Goal: Task Accomplishment & Management: Use online tool/utility

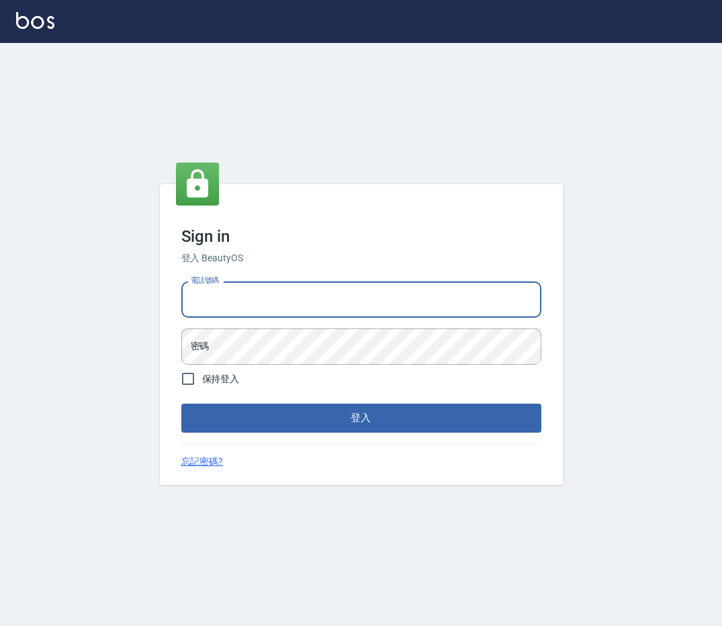
type input "0912345"
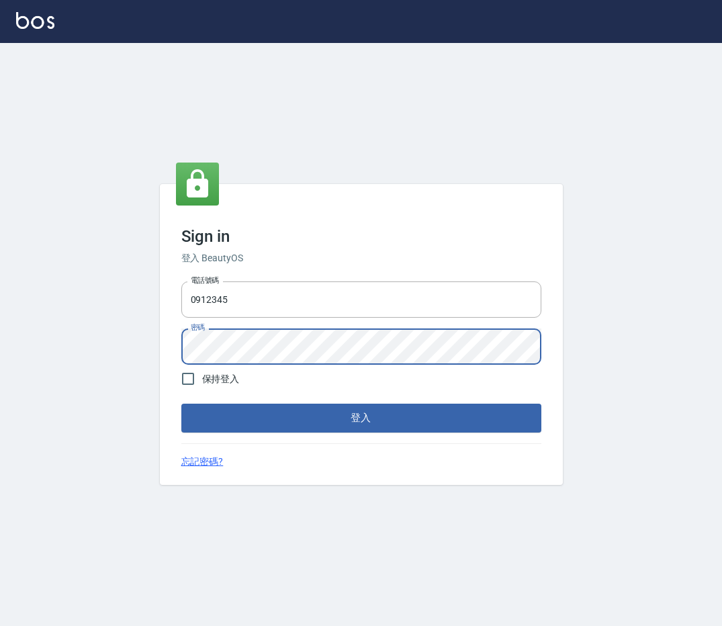
click at [181, 404] on button "登入" at bounding box center [361, 418] width 360 height 28
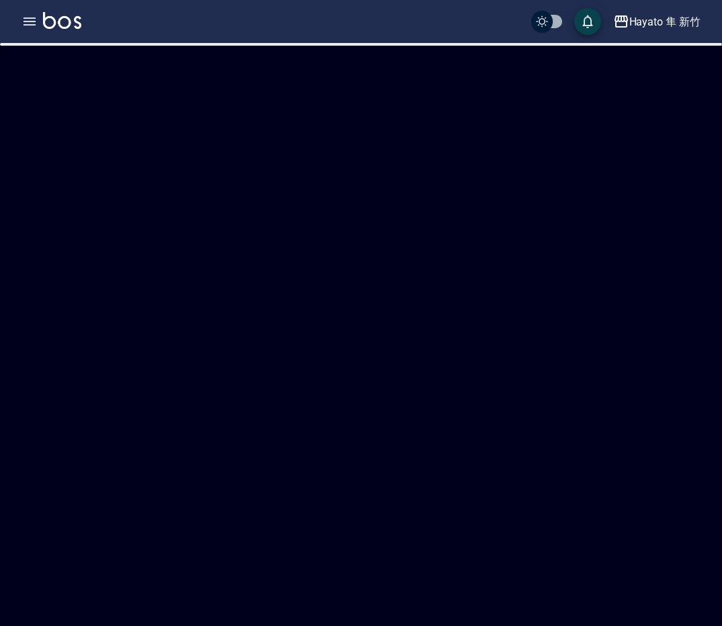
checkbox input "true"
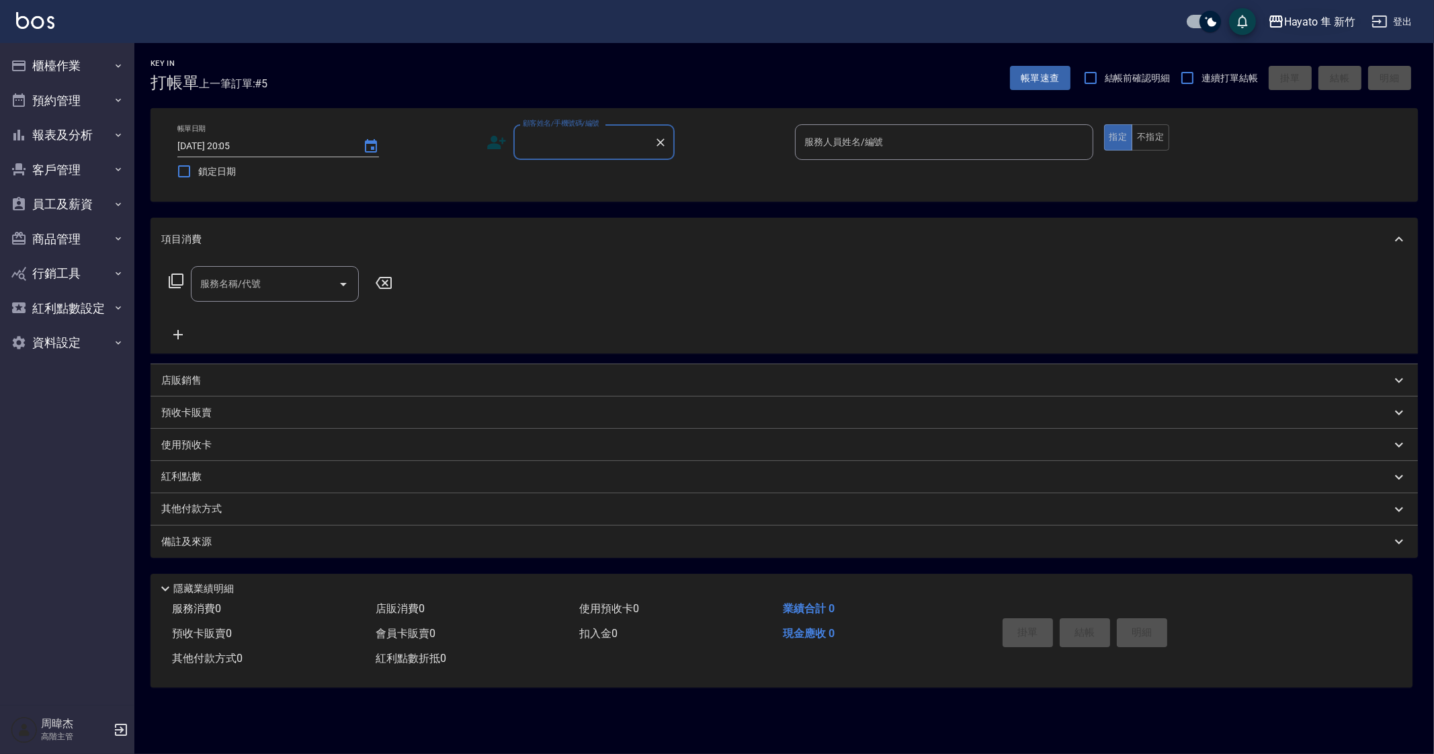
click at [722, 15] on div "Hayato 隼 新竹" at bounding box center [1319, 21] width 71 height 17
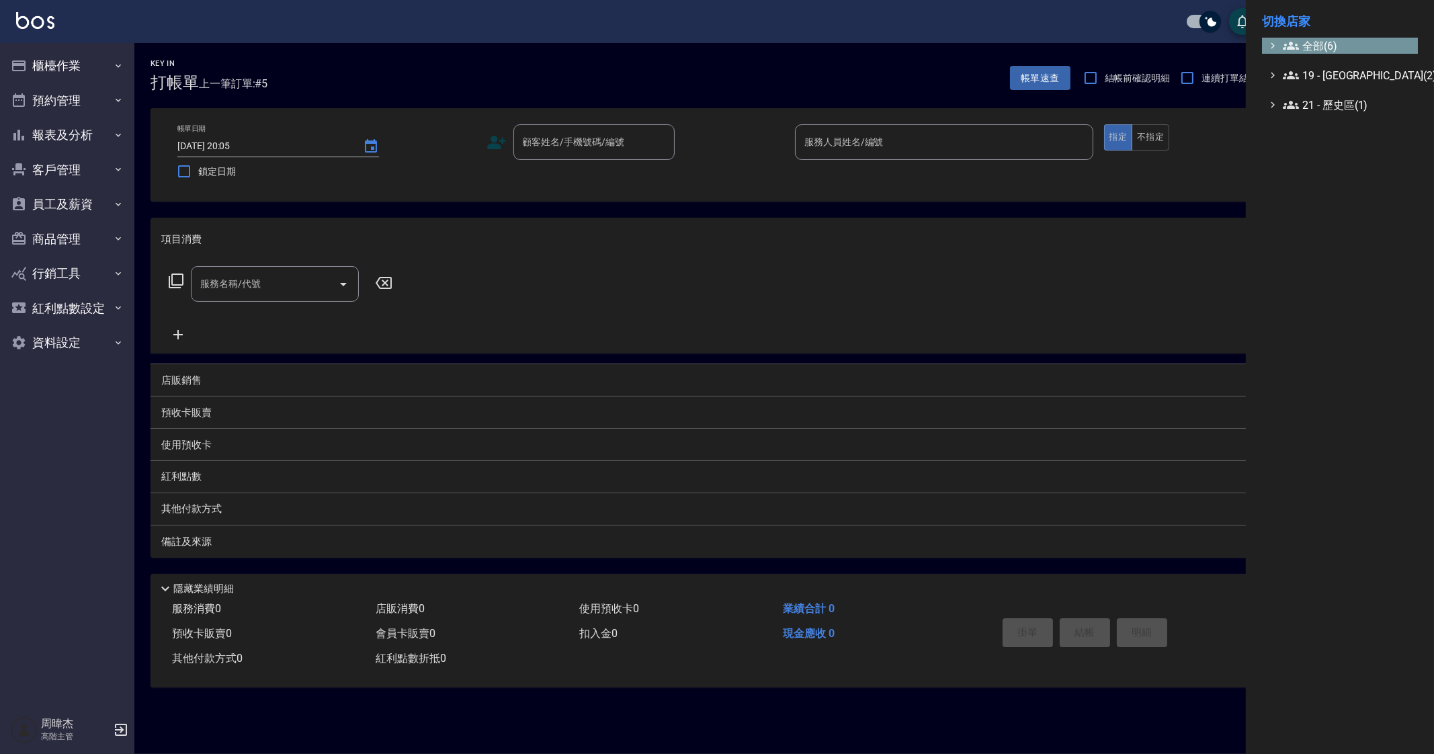
click at [722, 44] on span "全部(6)" at bounding box center [1348, 46] width 130 height 16
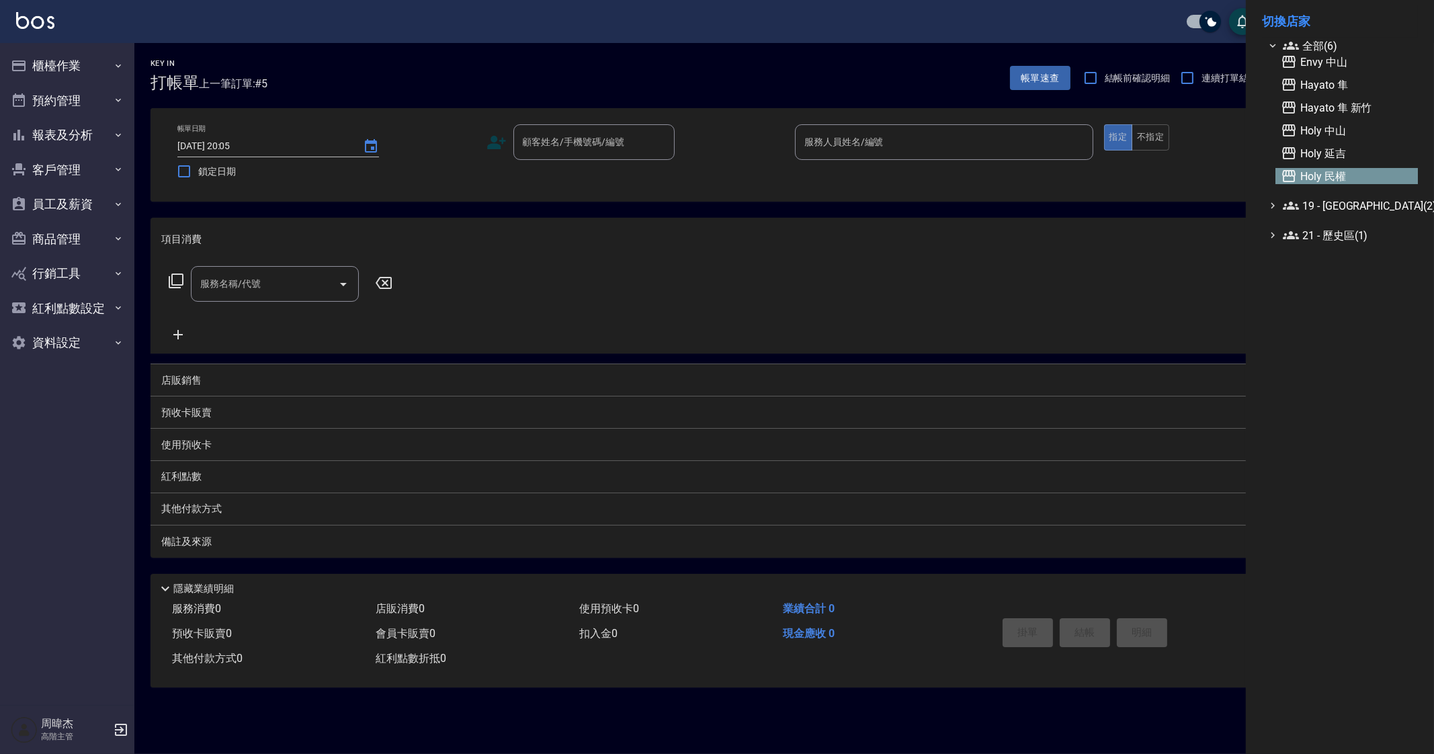
click at [722, 179] on span "Holy 民權" at bounding box center [1347, 176] width 132 height 16
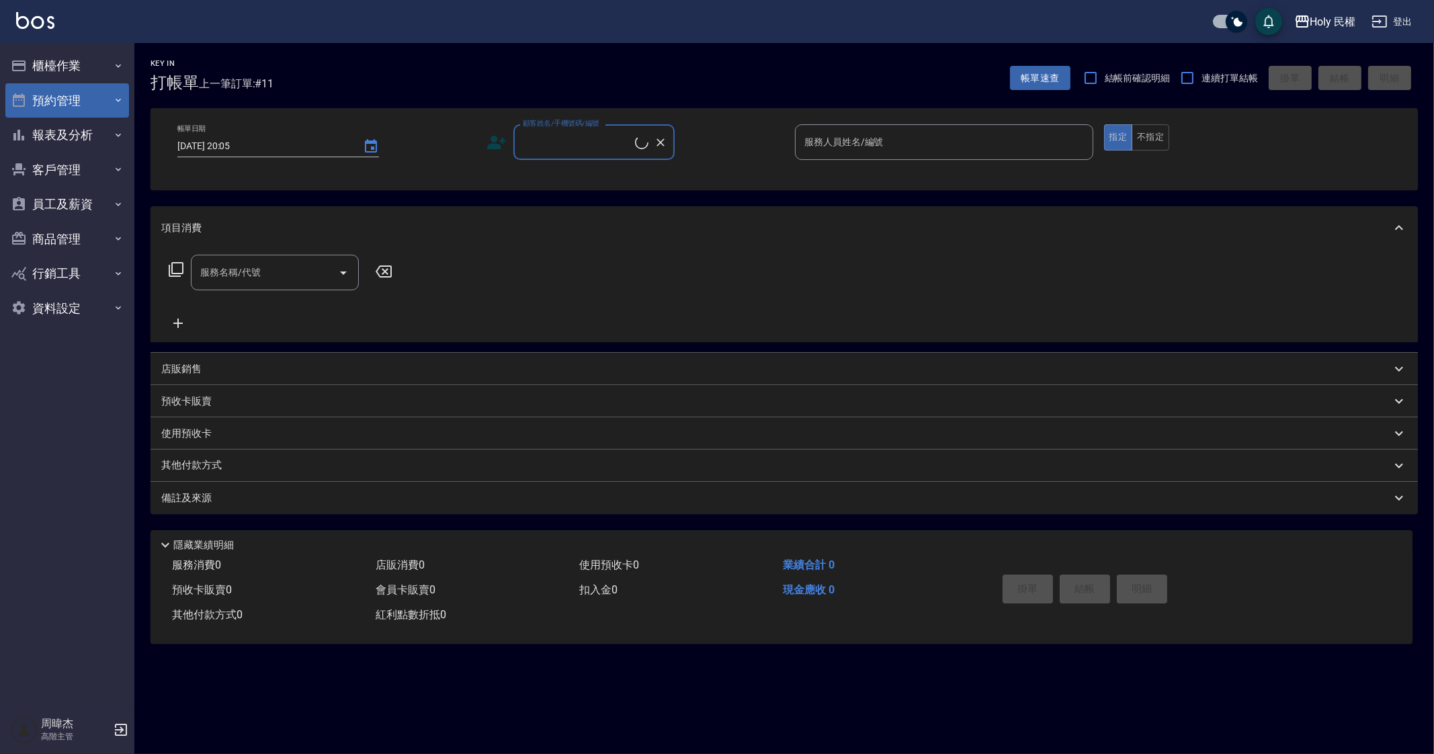
drag, startPoint x: 0, startPoint y: 0, endPoint x: 63, endPoint y: 102, distance: 120.1
click at [63, 102] on button "預約管理" at bounding box center [67, 100] width 124 height 35
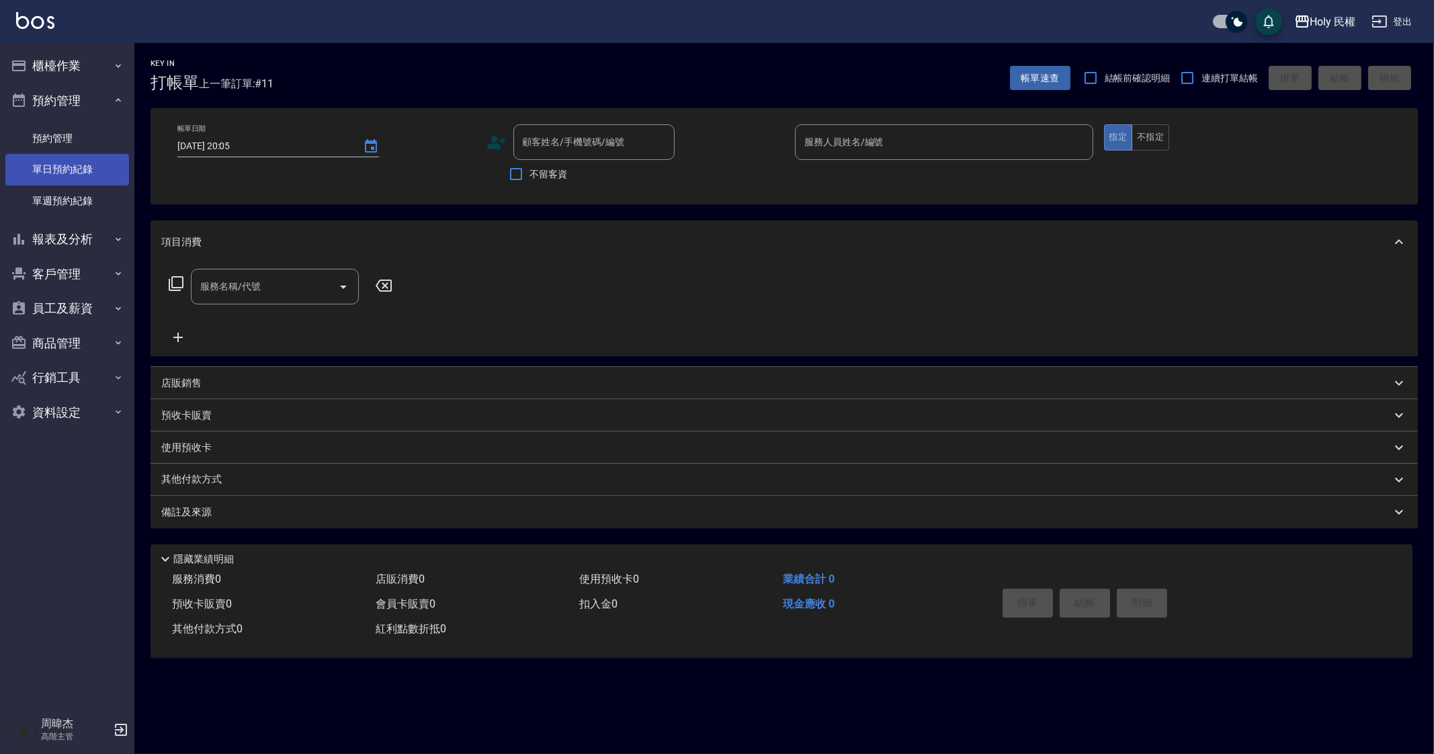
click at [81, 157] on link "單日預約紀錄" at bounding box center [67, 169] width 124 height 31
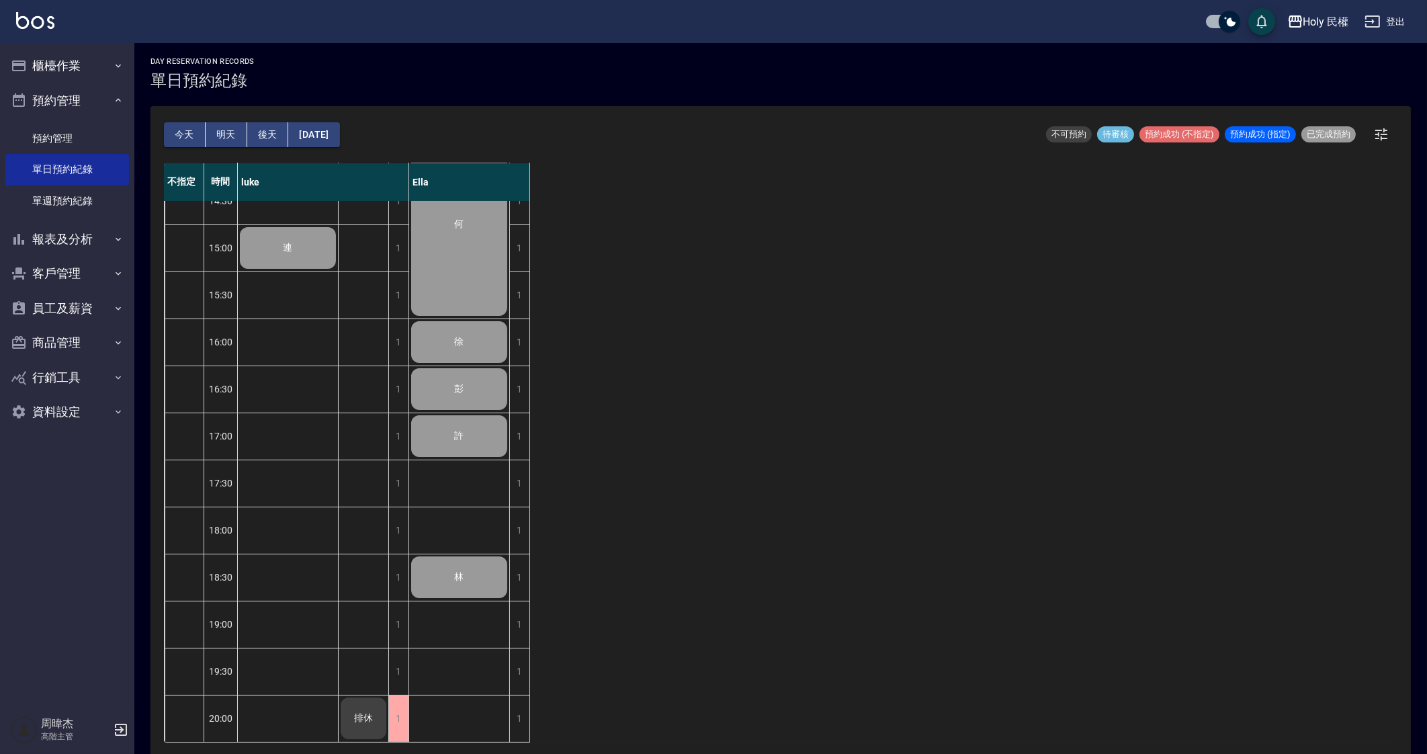
scroll to position [3, 0]
click at [896, 651] on div "不指定 時間 luke Ella 12:30 13:00 13:30 14:00 14:30 15:00 15:30 16:00 16:30 17:00 17…" at bounding box center [781, 451] width 1234 height 579
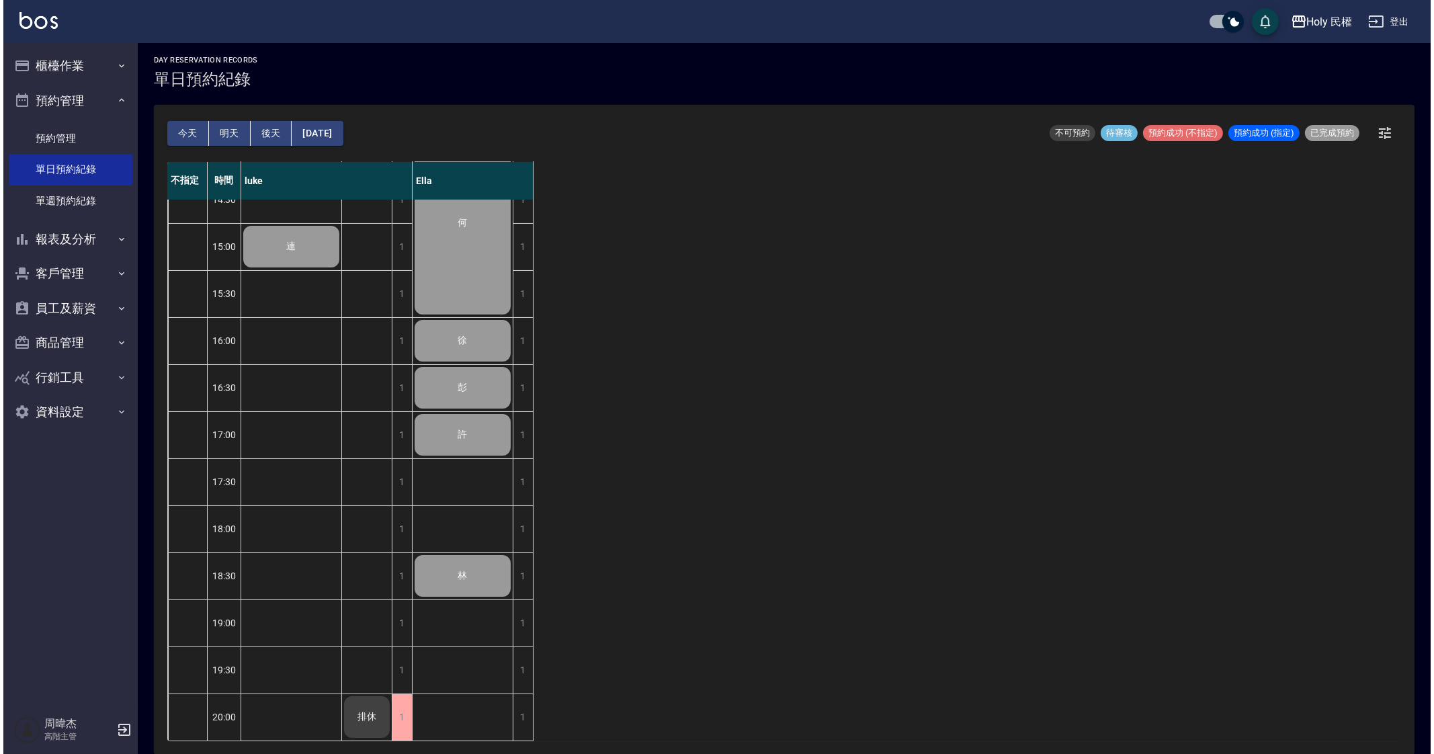
scroll to position [0, 0]
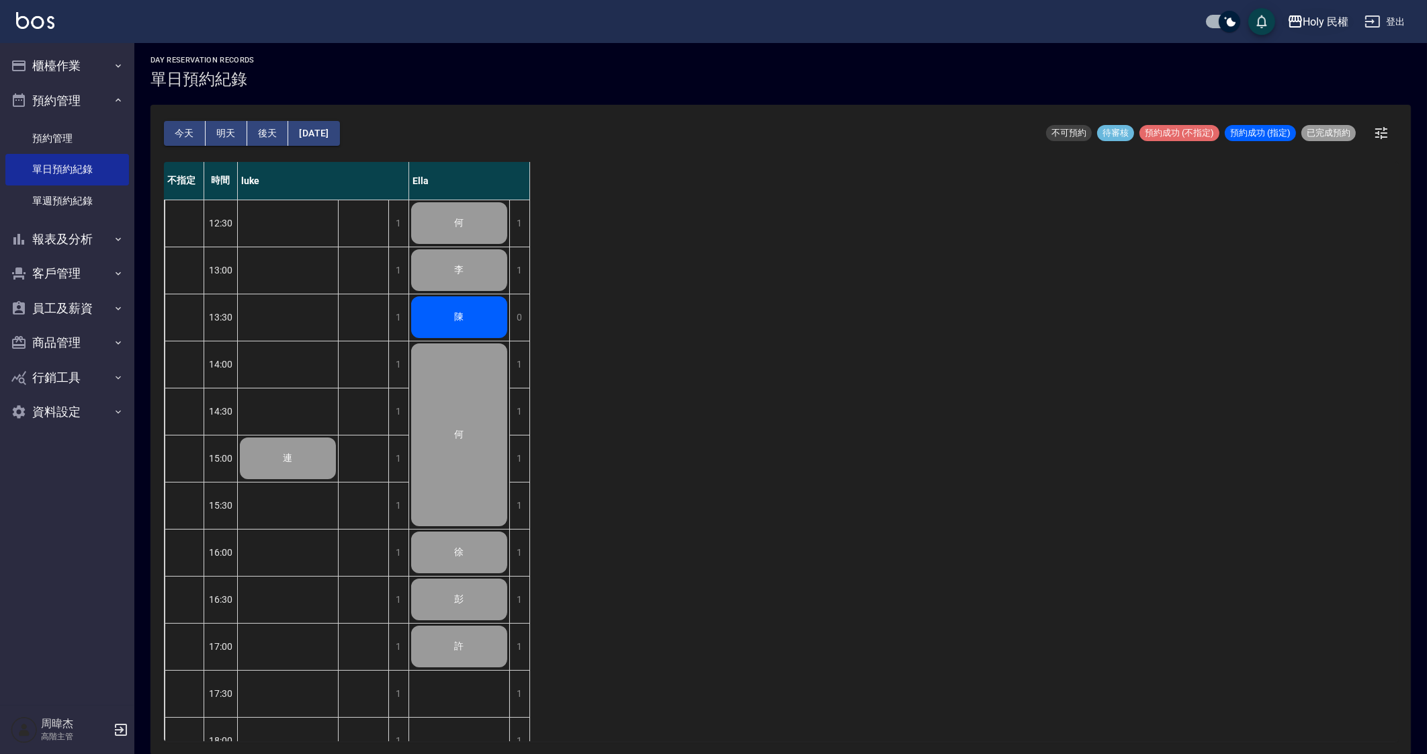
click at [1311, 18] on div "Holy 民權" at bounding box center [1326, 21] width 46 height 17
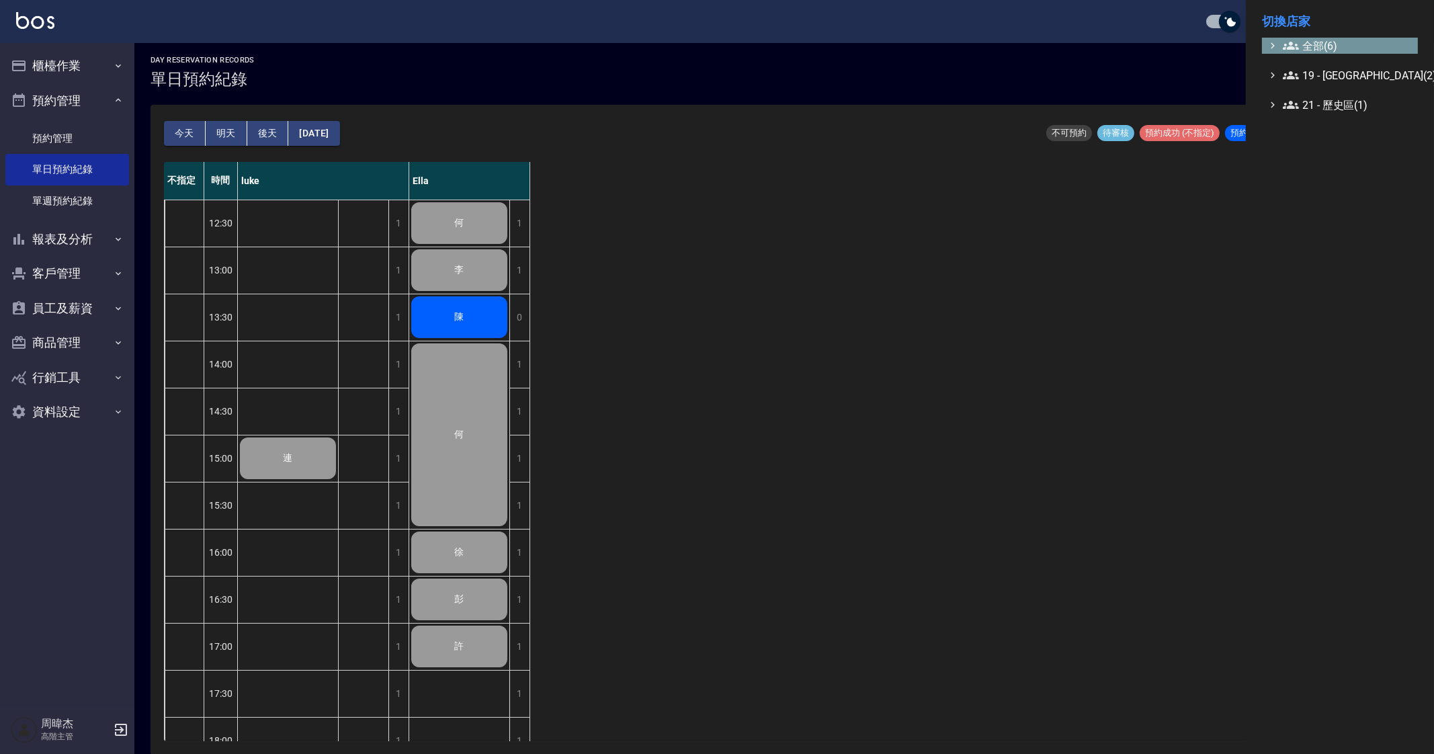
click at [1307, 44] on span "全部(6)" at bounding box center [1348, 46] width 130 height 16
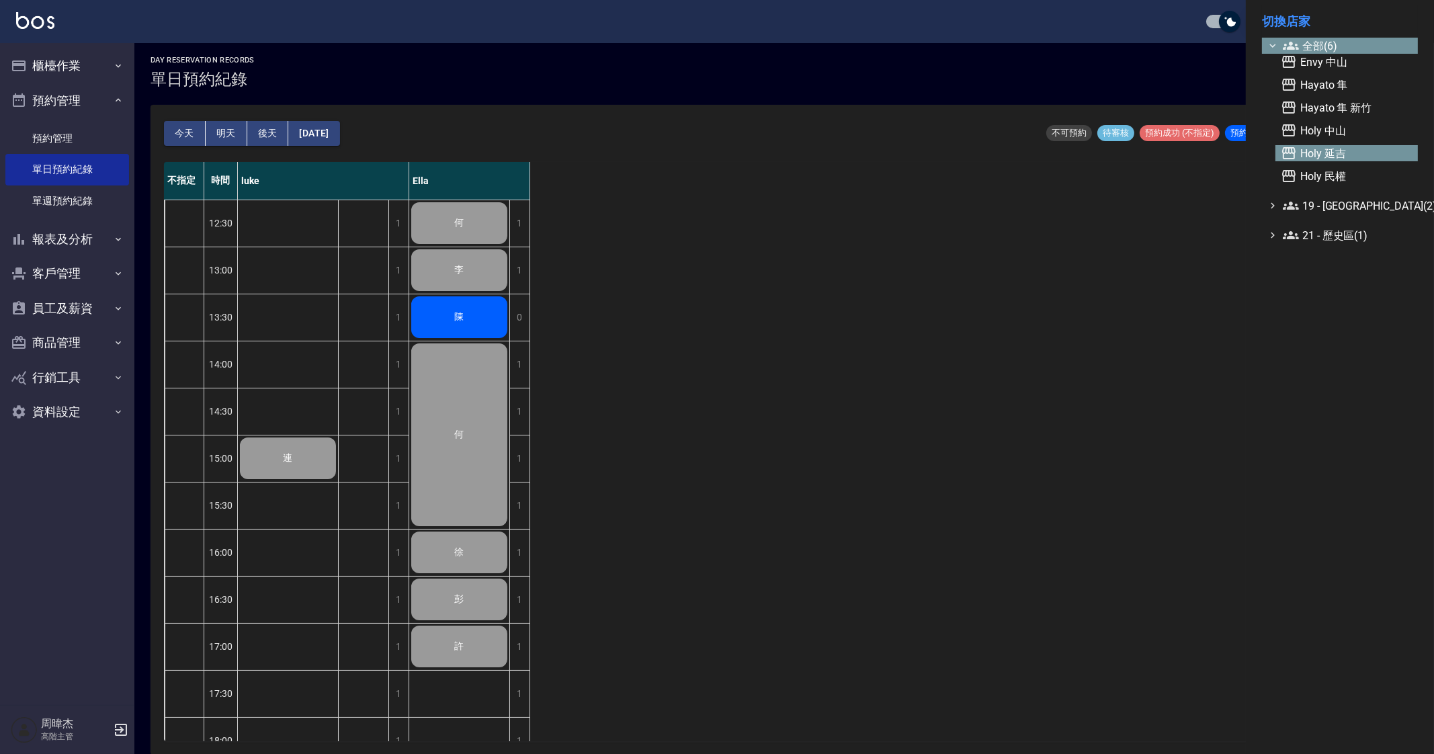
click at [1340, 147] on span "Holy 延吉" at bounding box center [1347, 153] width 132 height 16
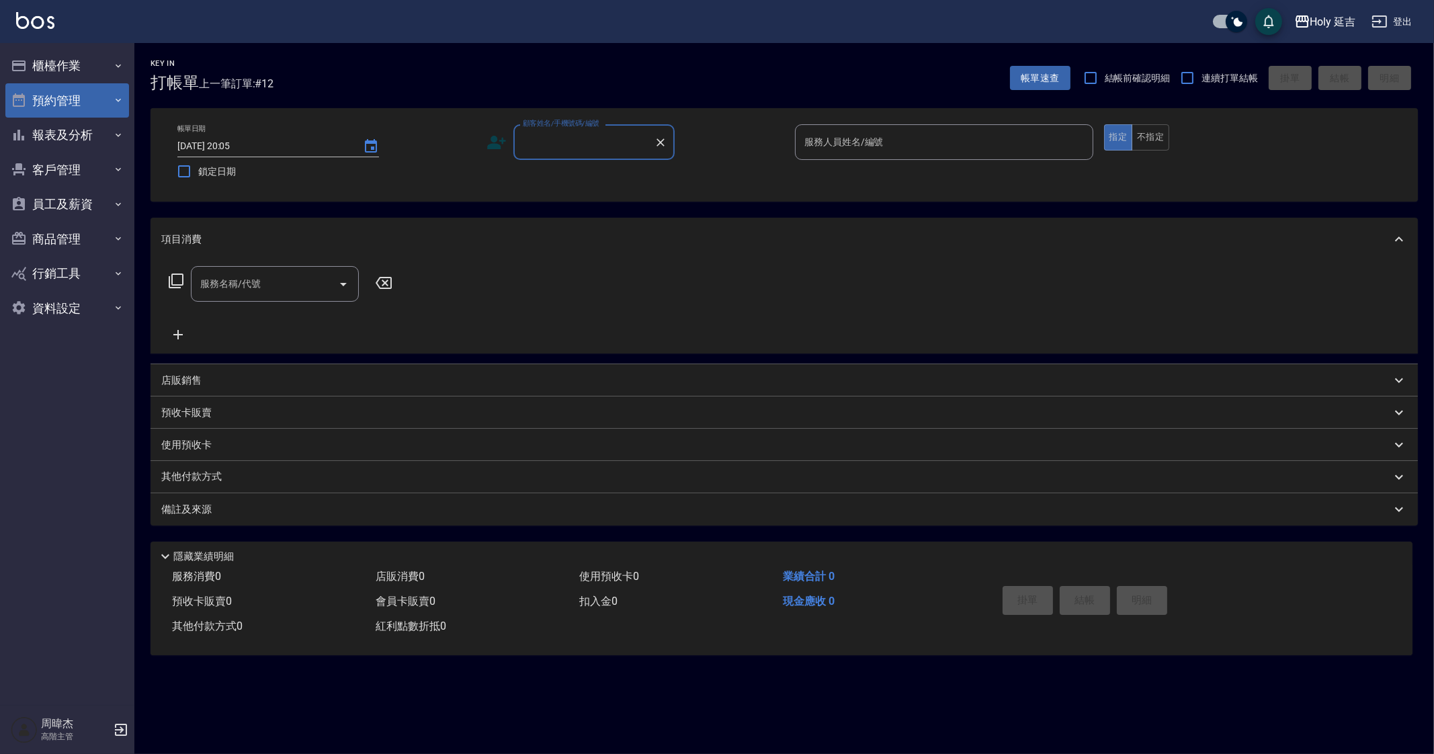
click at [92, 103] on button "預約管理" at bounding box center [67, 100] width 124 height 35
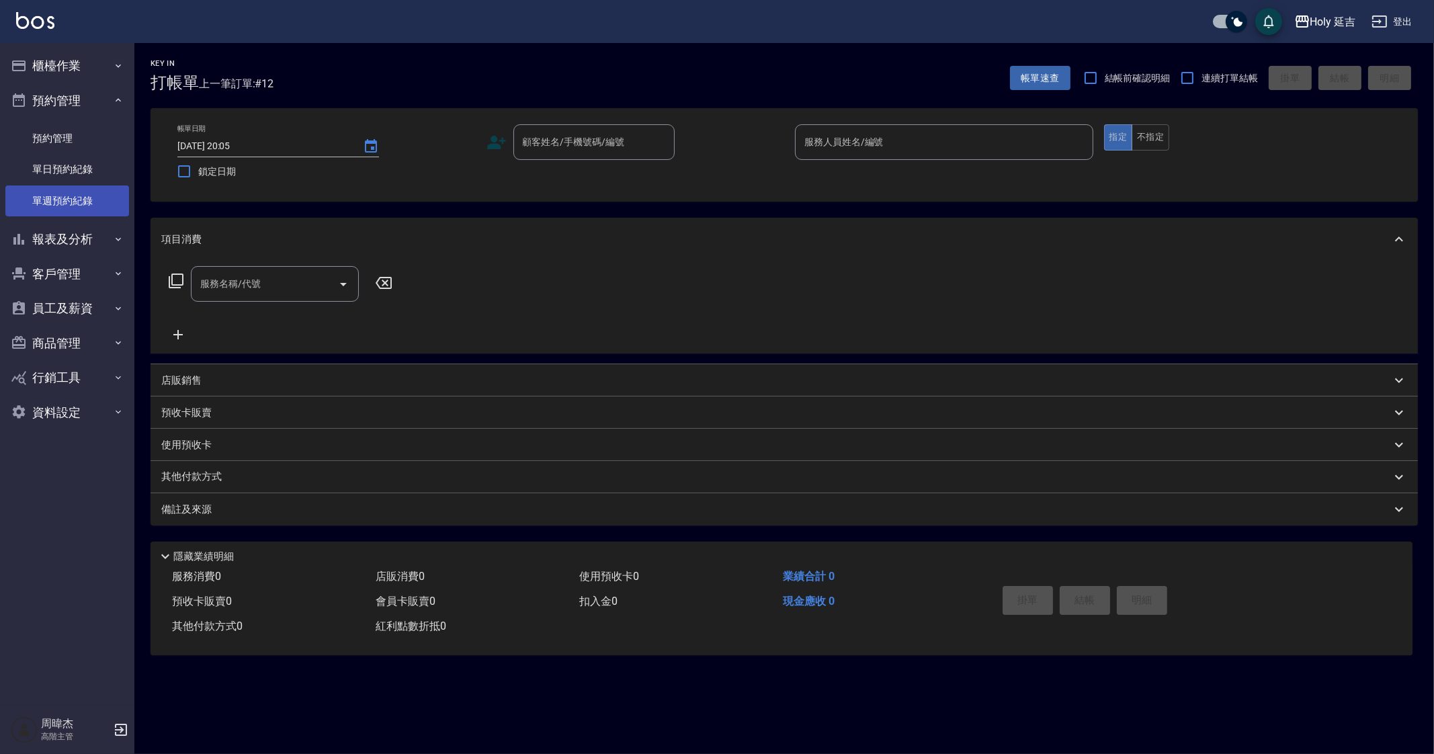
click at [99, 192] on link "單週預約紀錄" at bounding box center [67, 200] width 124 height 31
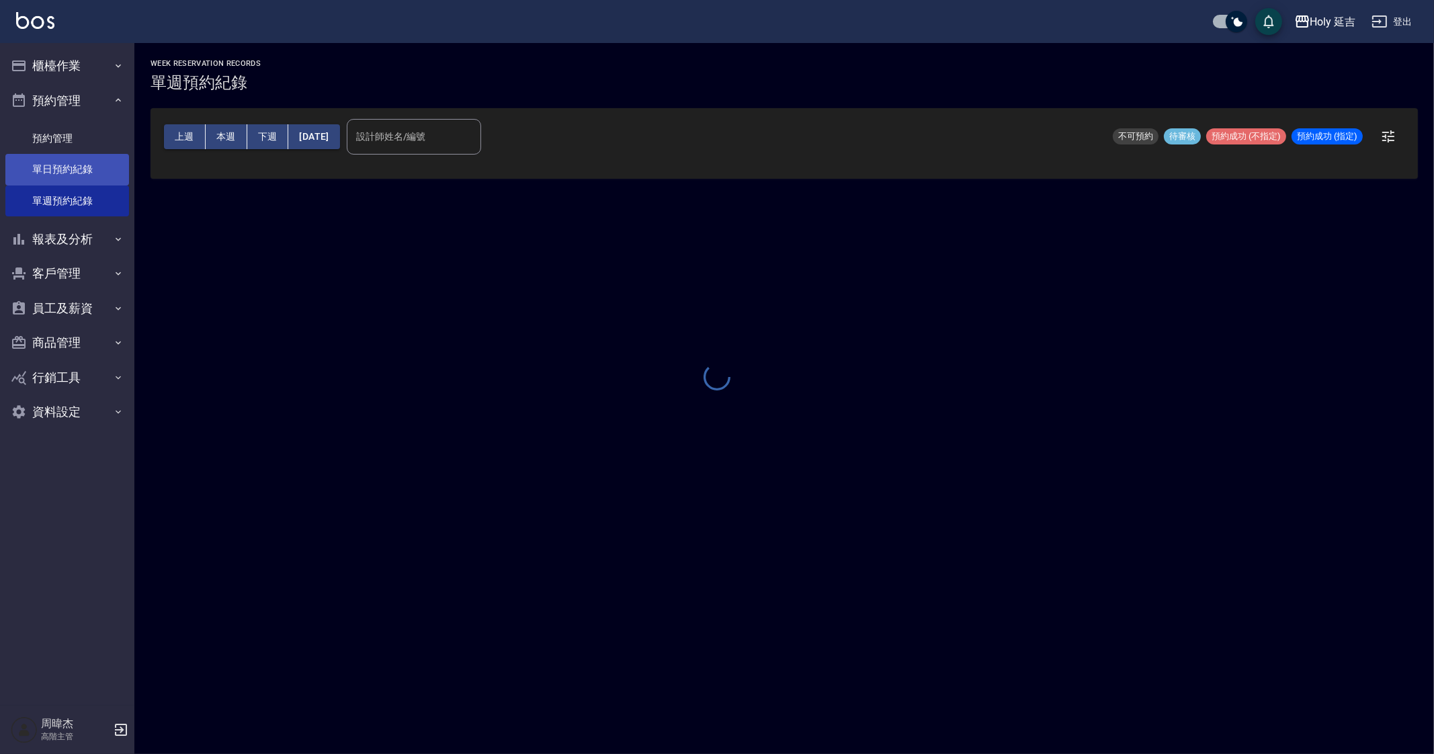
click at [113, 171] on link "單日預約紀錄" at bounding box center [67, 169] width 124 height 31
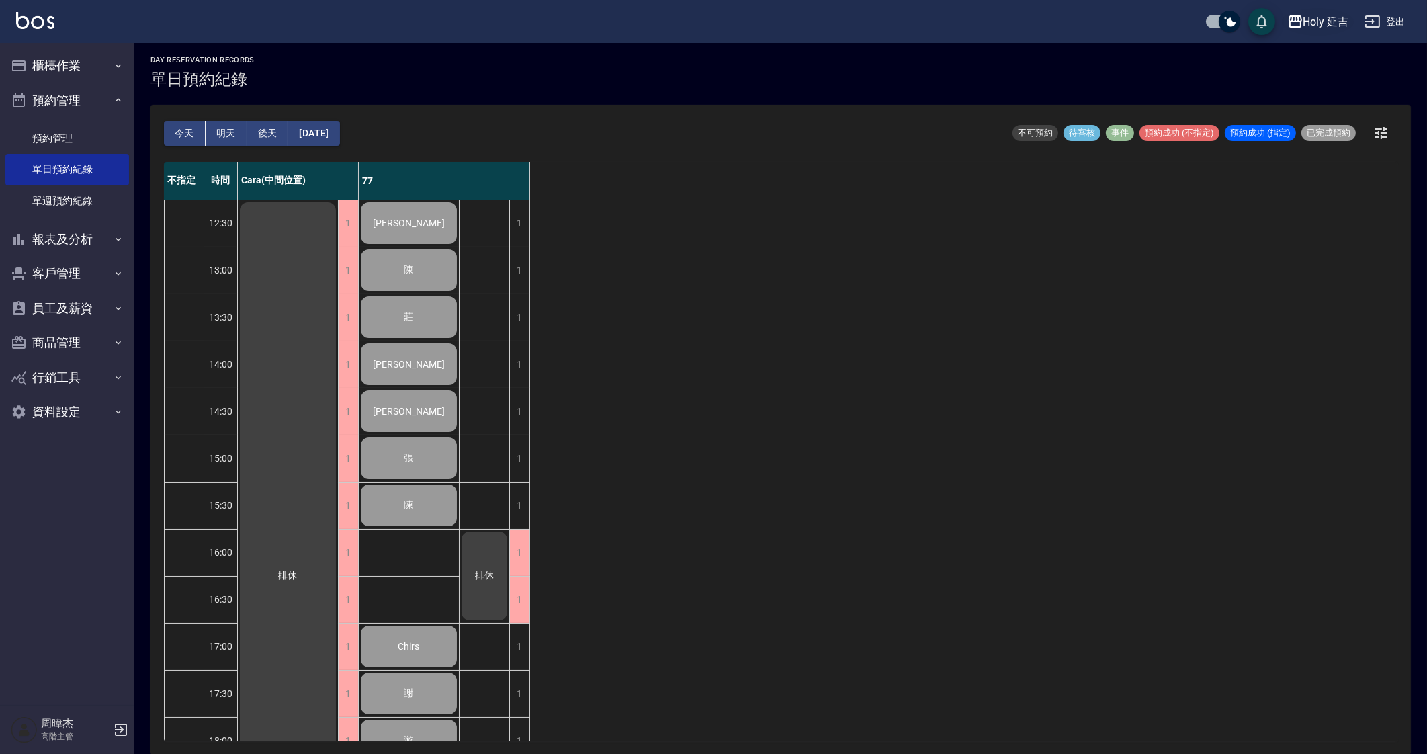
click at [1327, 24] on div "Holy 延吉" at bounding box center [1326, 21] width 46 height 17
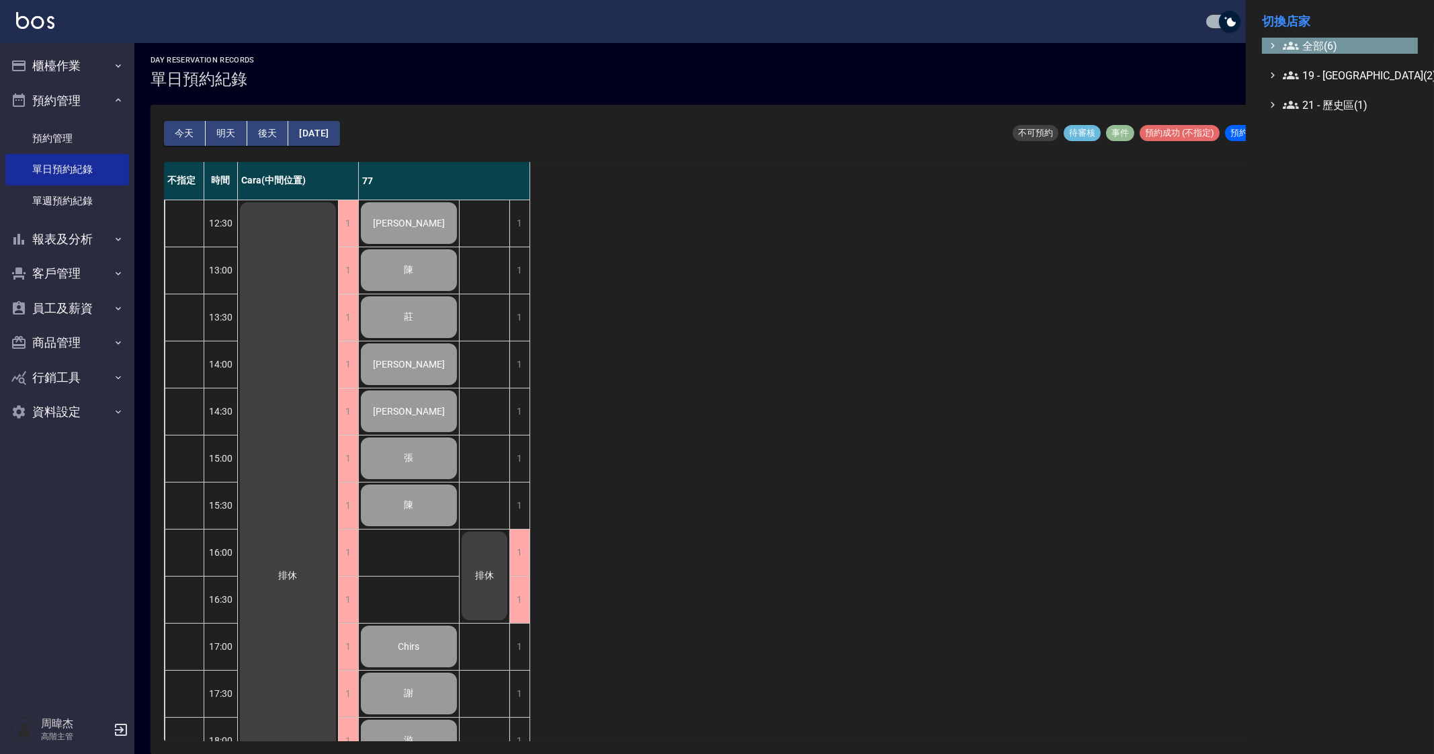
click at [1317, 38] on span "全部(6)" at bounding box center [1348, 46] width 130 height 16
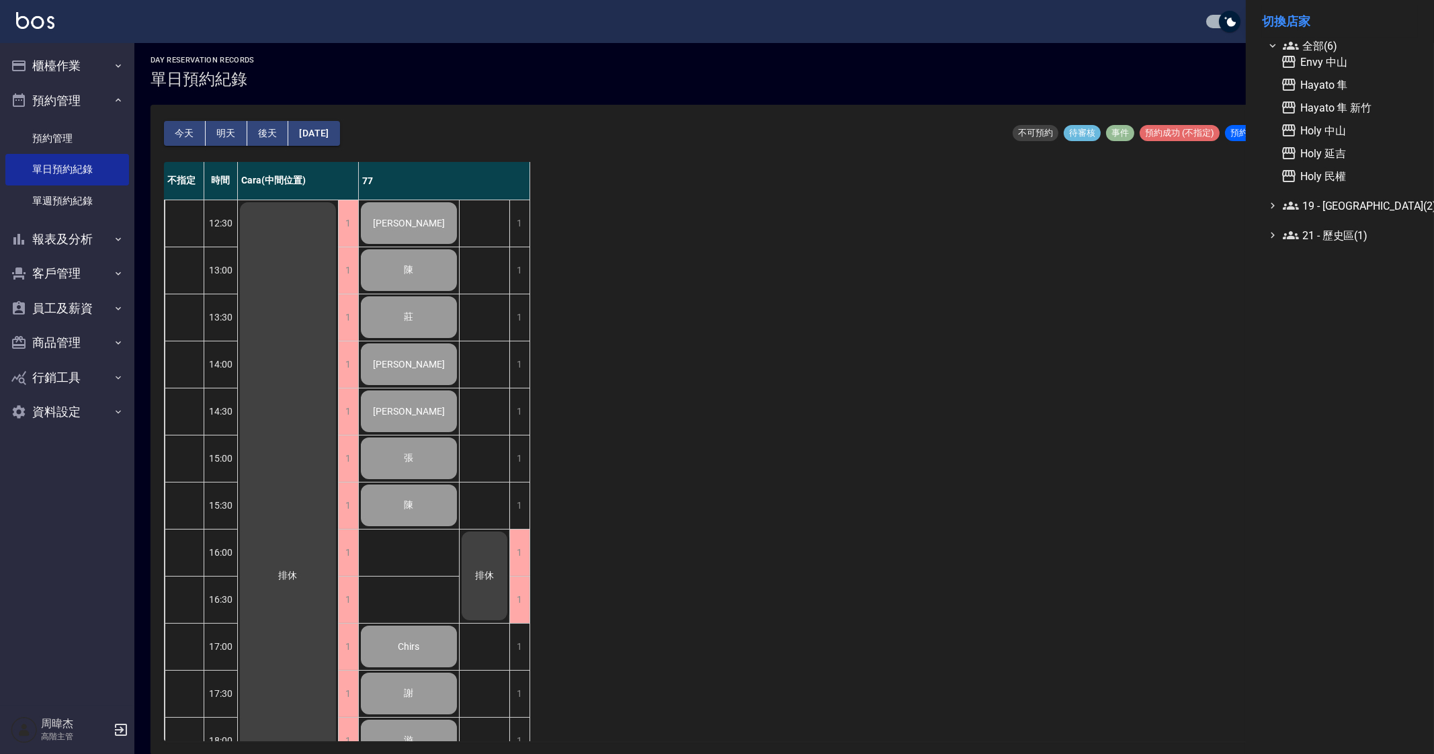
click at [739, 533] on div at bounding box center [717, 377] width 1434 height 754
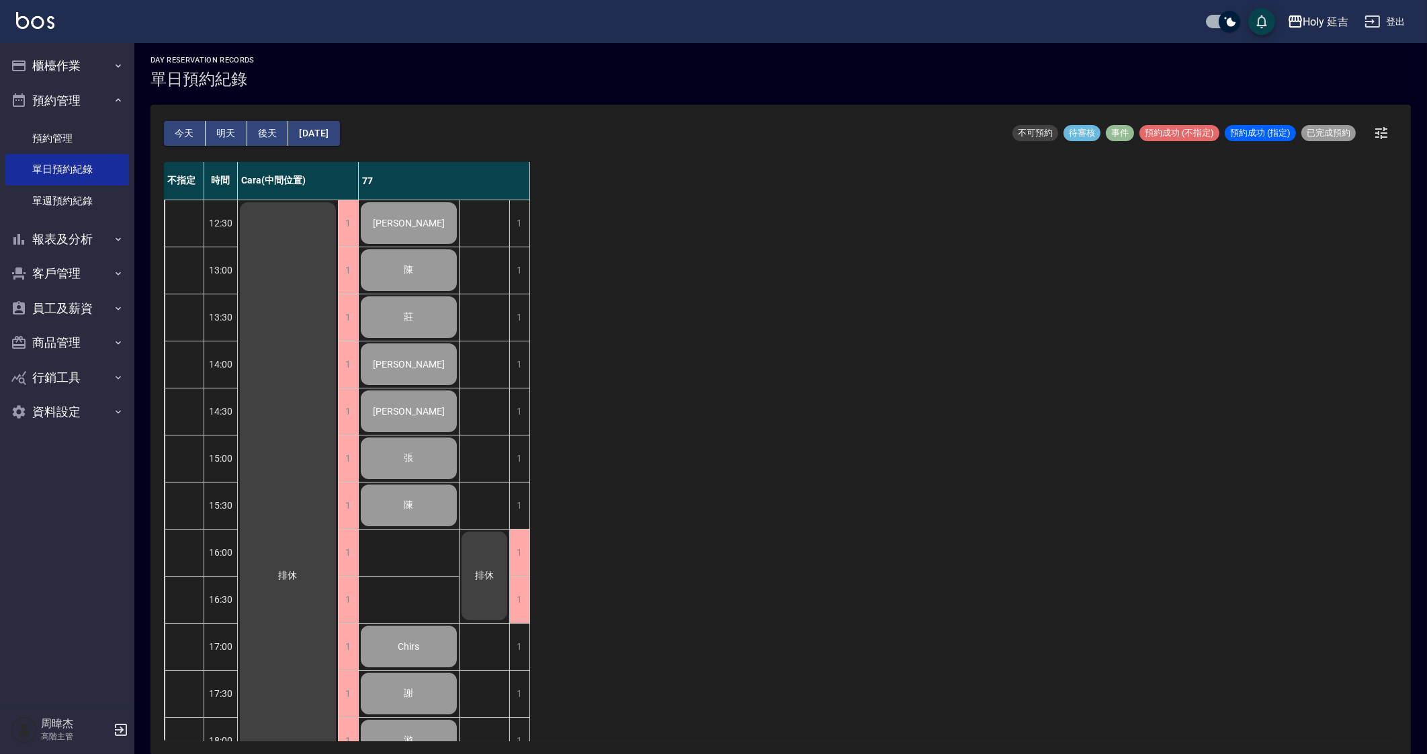
click at [220, 134] on button "明天" at bounding box center [227, 133] width 42 height 25
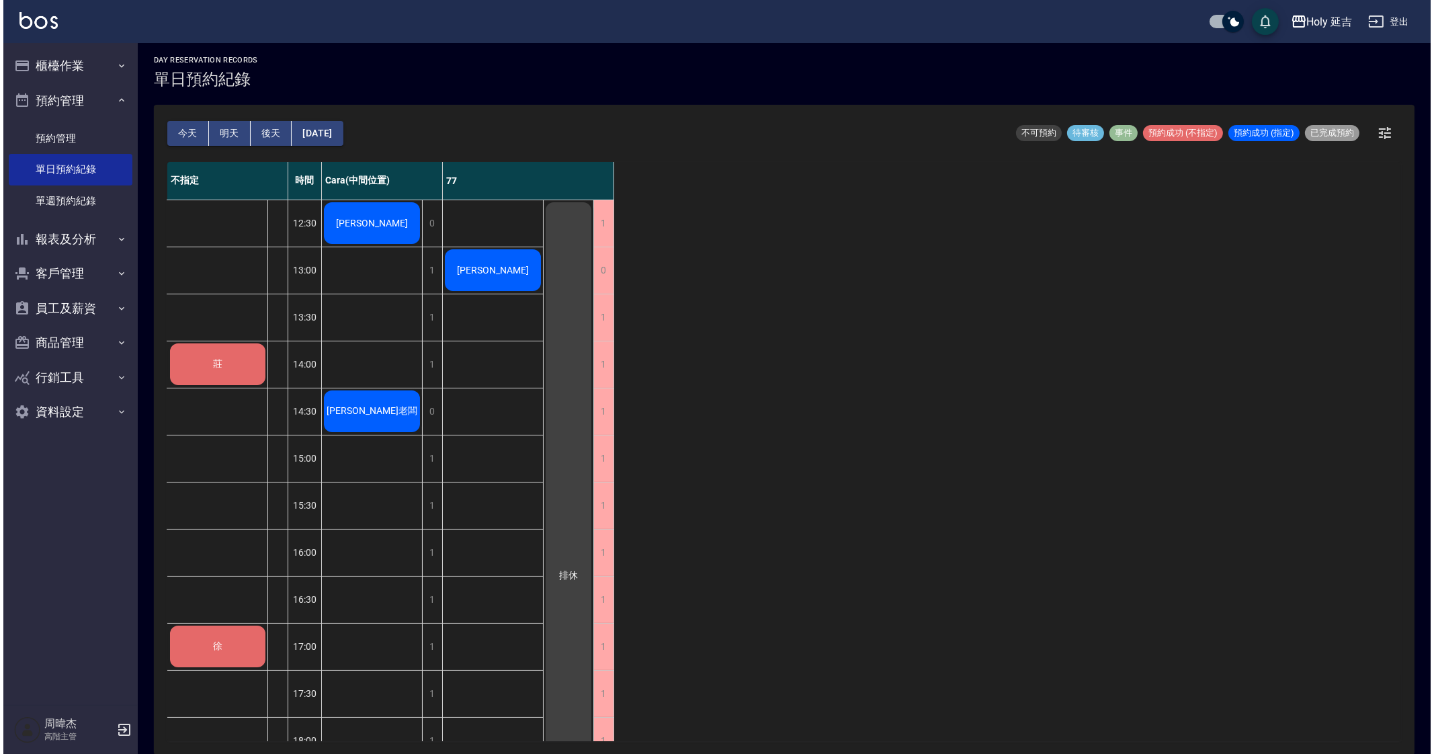
scroll to position [224, 0]
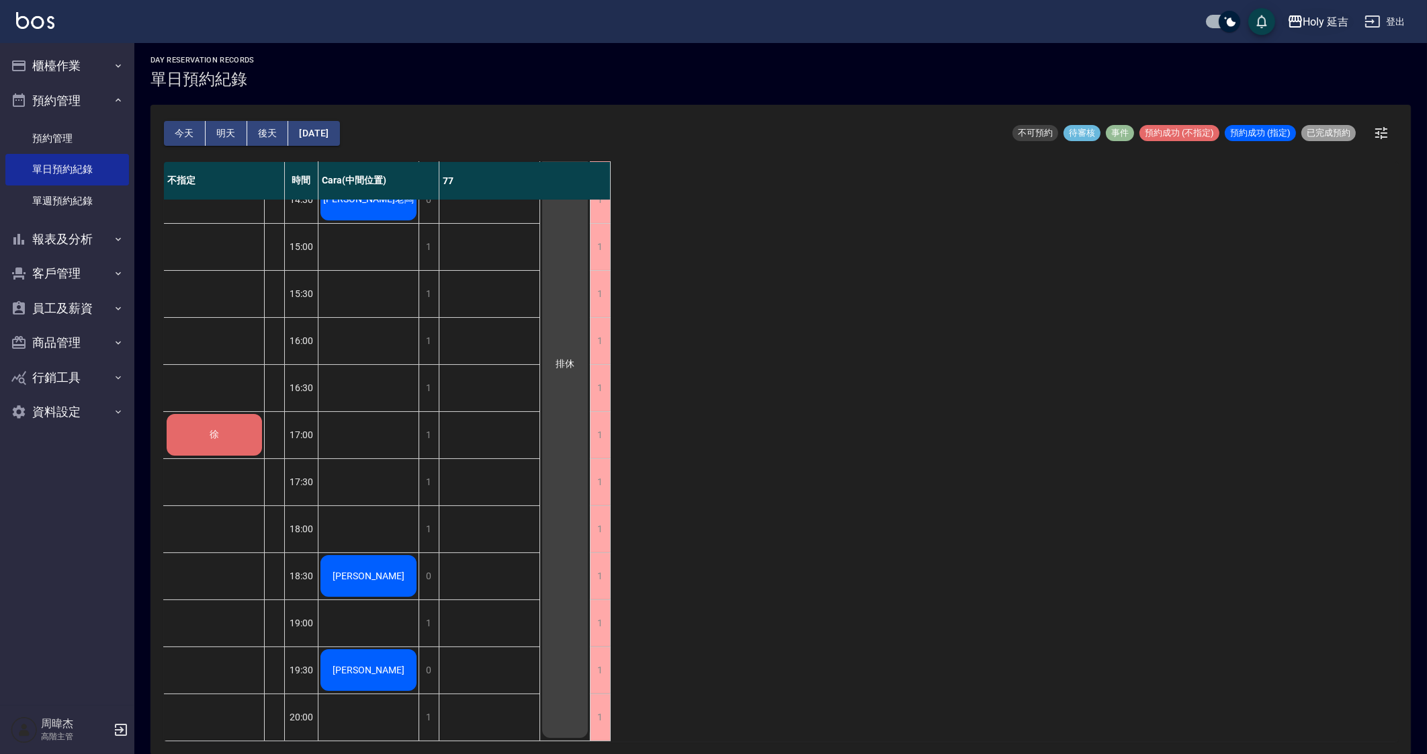
click at [1308, 28] on div "Holy 延吉" at bounding box center [1326, 21] width 46 height 17
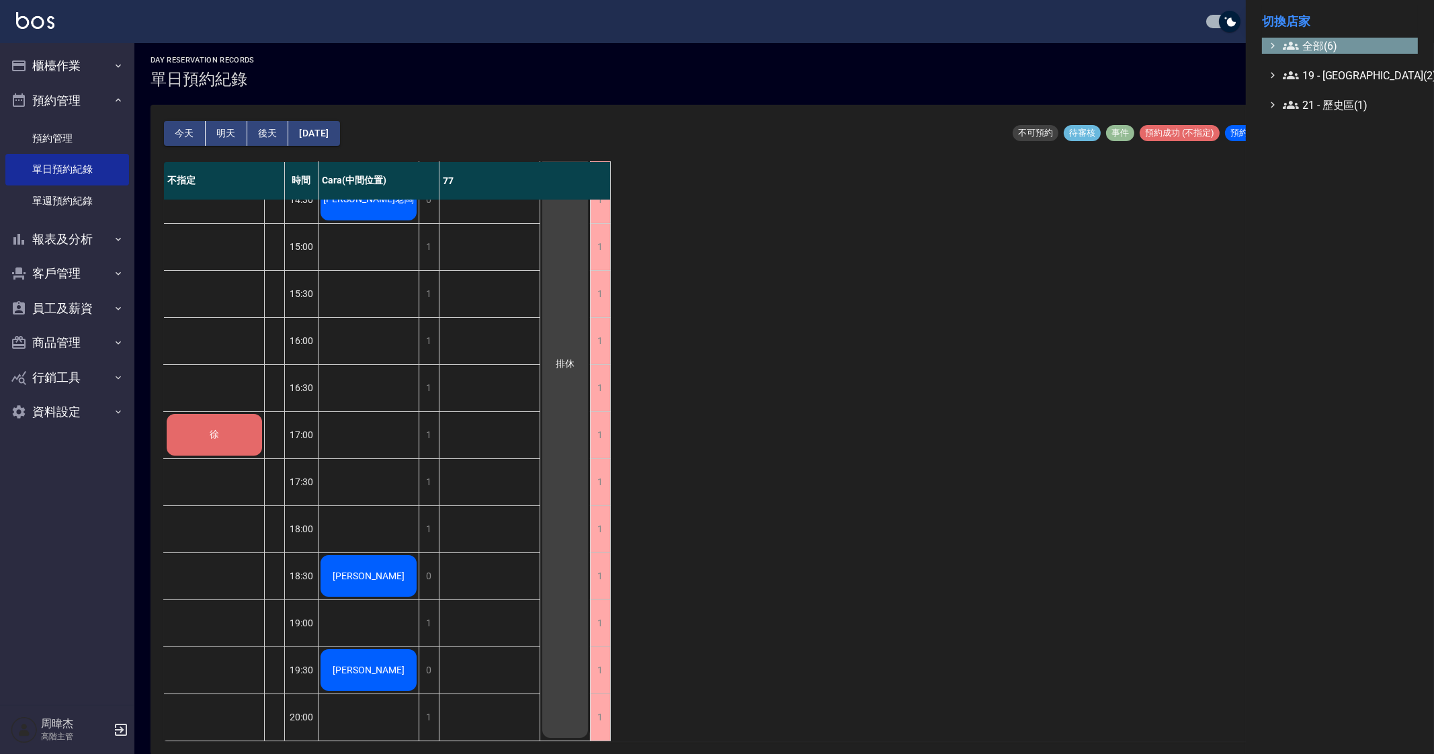
click at [1309, 38] on span "全部(6)" at bounding box center [1348, 46] width 130 height 16
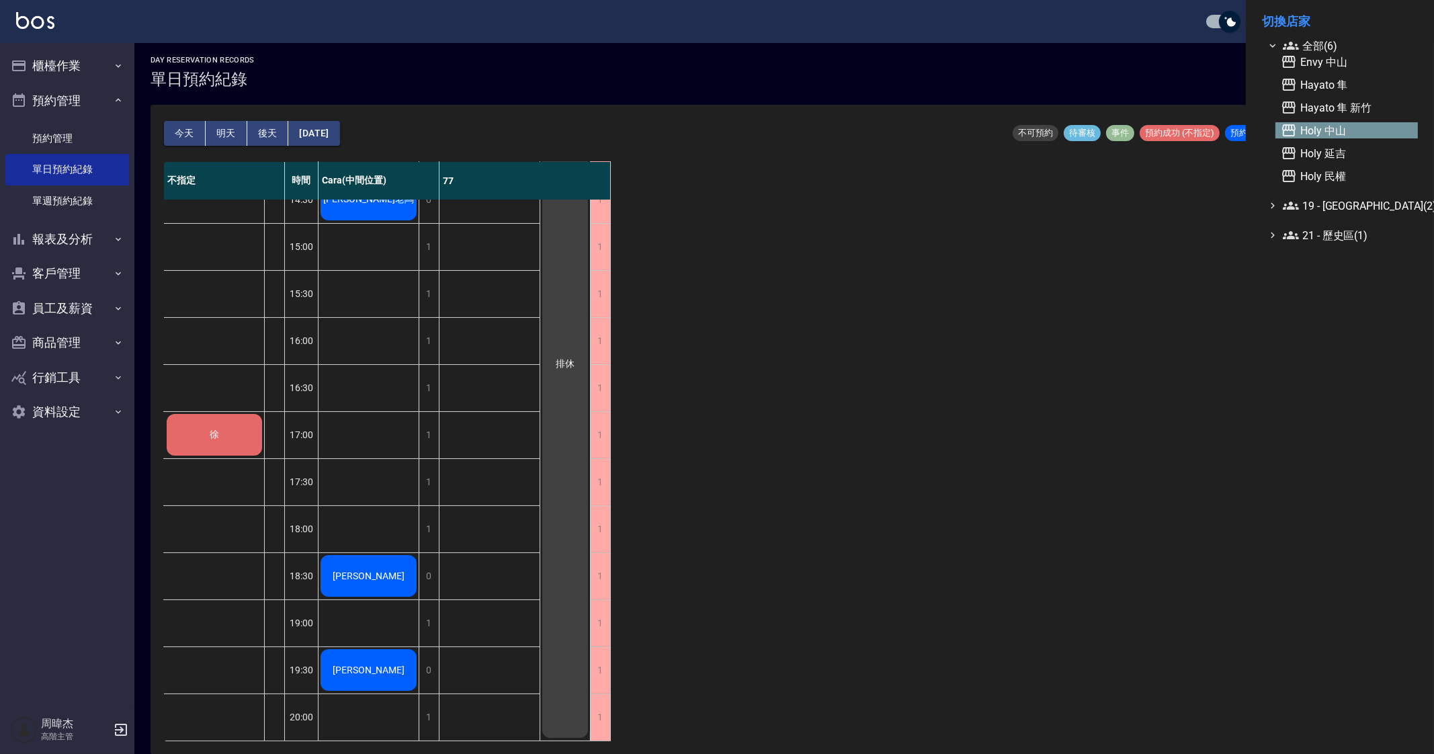
click at [1356, 136] on span "Holy 中山" at bounding box center [1347, 130] width 132 height 16
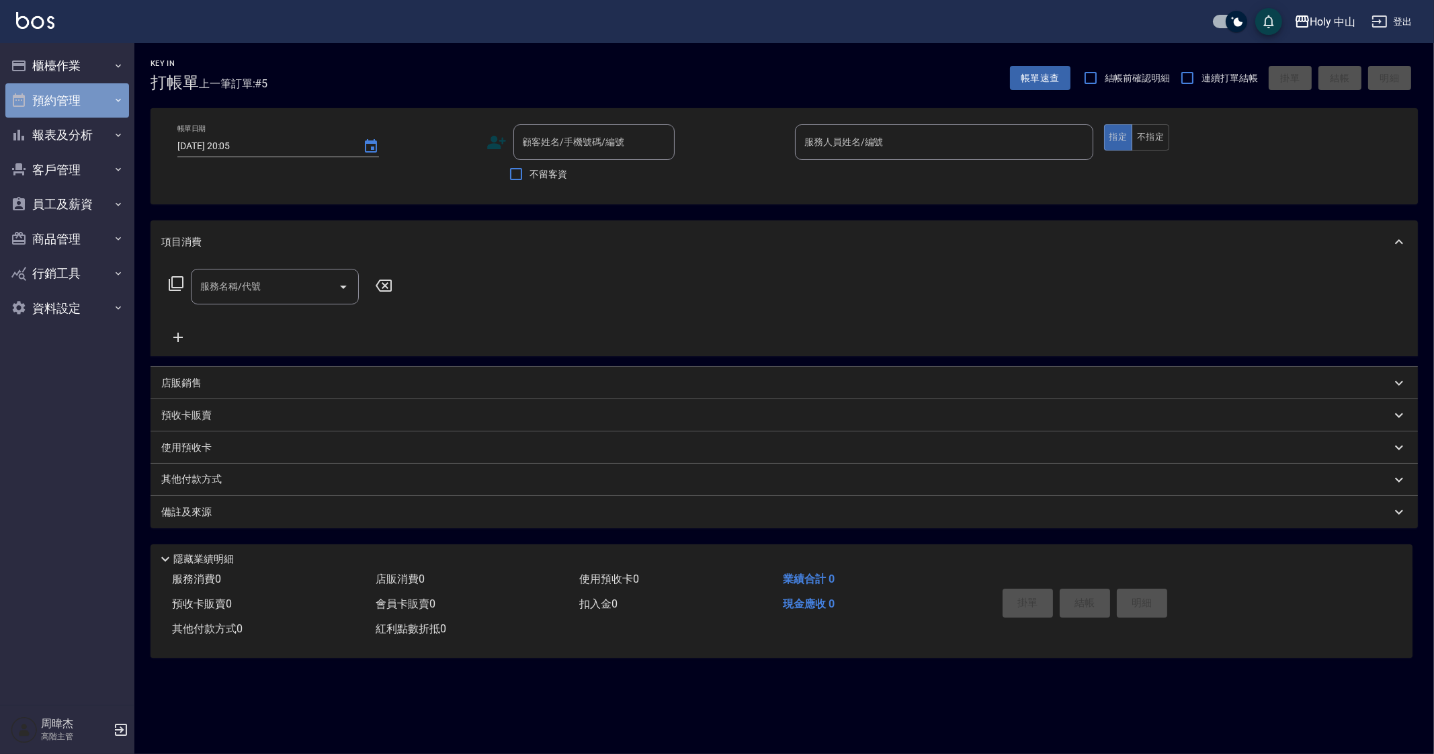
click at [77, 109] on button "預約管理" at bounding box center [67, 100] width 124 height 35
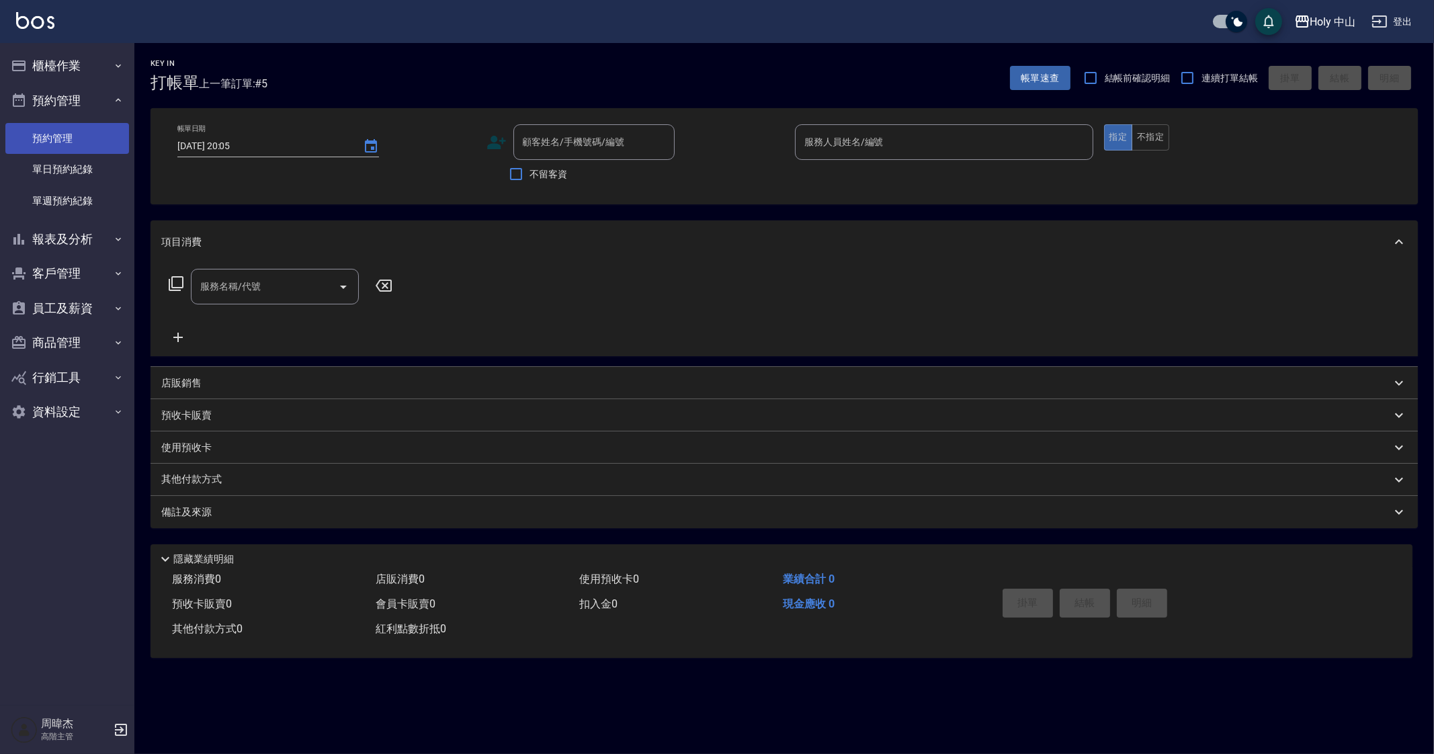
click at [113, 147] on link "預約管理" at bounding box center [67, 138] width 124 height 31
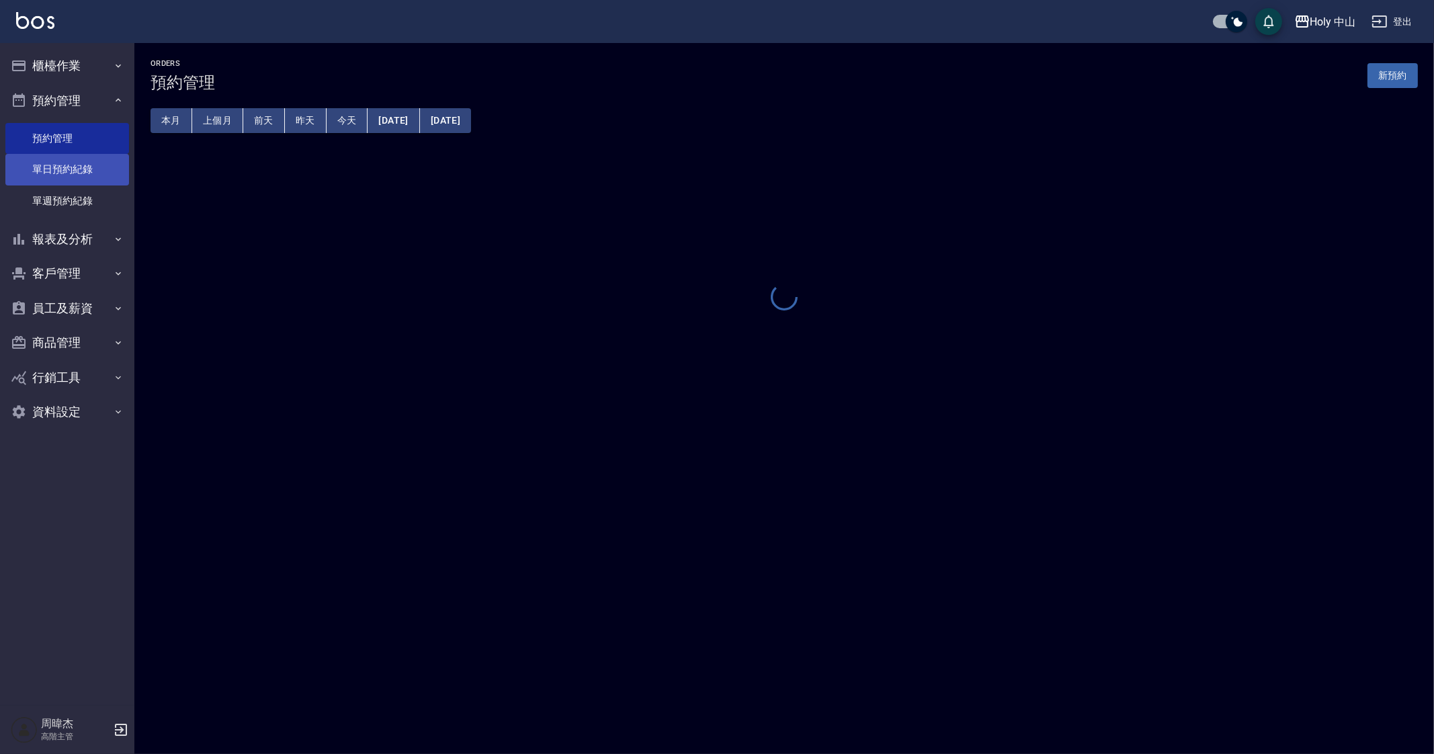
click at [110, 169] on link "單日預約紀錄" at bounding box center [67, 169] width 124 height 31
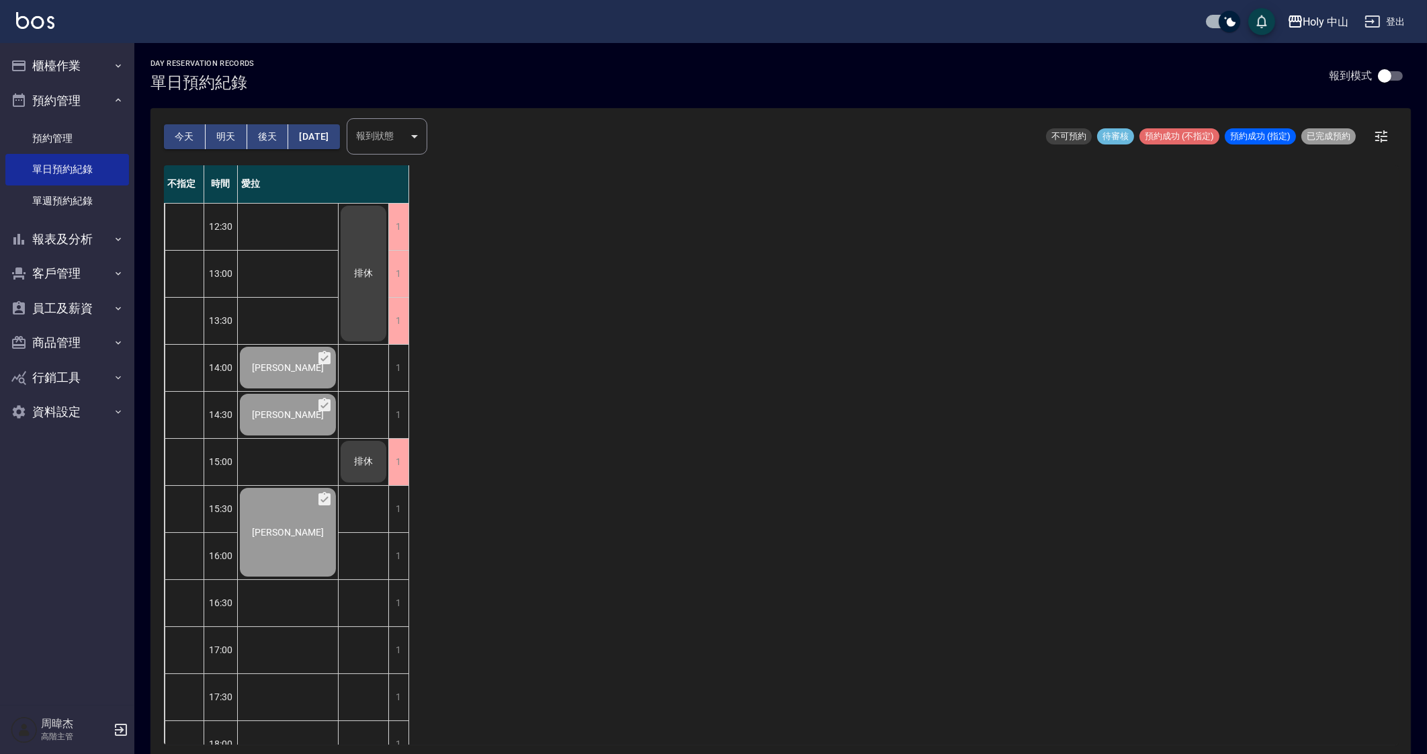
click at [748, 582] on div "不指定 時間 愛拉 12:30 13:00 13:30 14:00 14:30 15:00 15:30 16:00 16:30 17:00 17:30 18:…" at bounding box center [781, 454] width 1234 height 579
click at [86, 78] on button "櫃檯作業" at bounding box center [67, 65] width 124 height 35
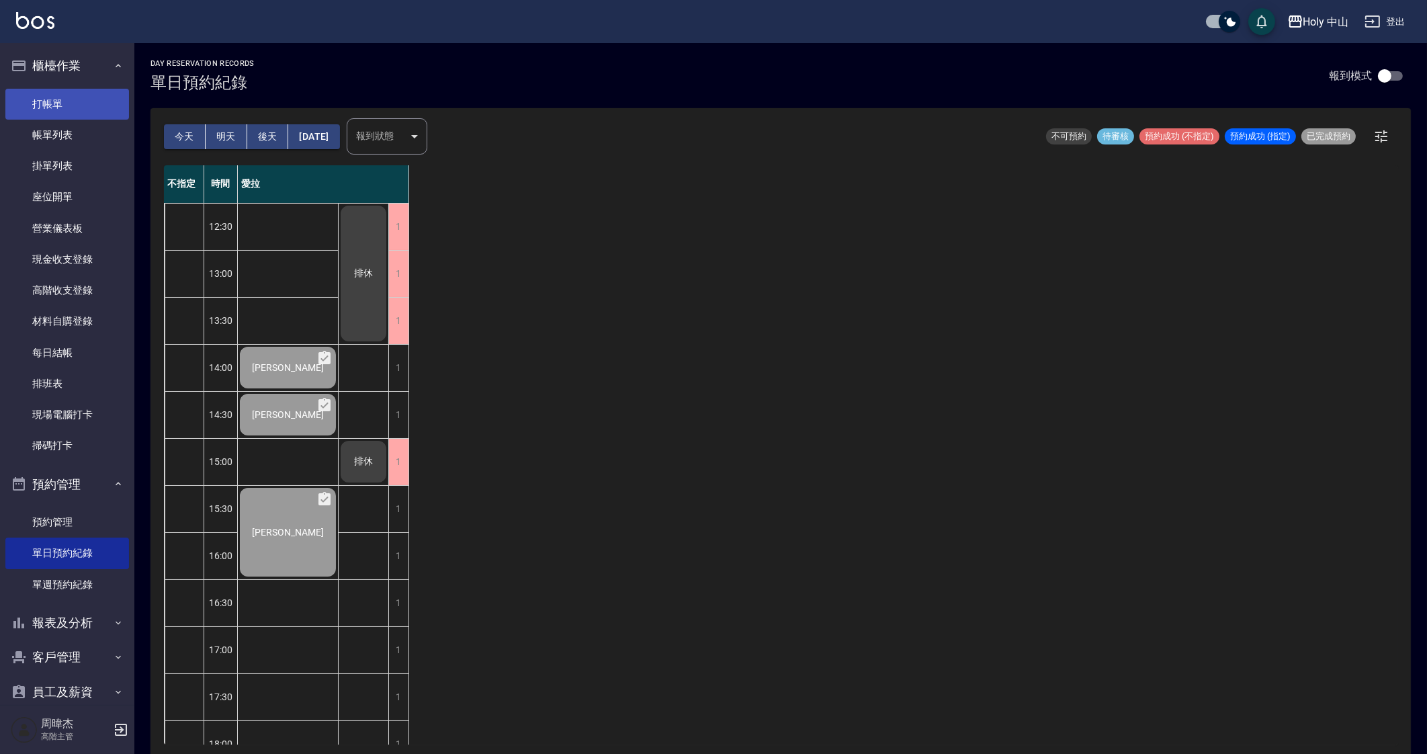
click at [77, 117] on link "打帳單" at bounding box center [67, 104] width 124 height 31
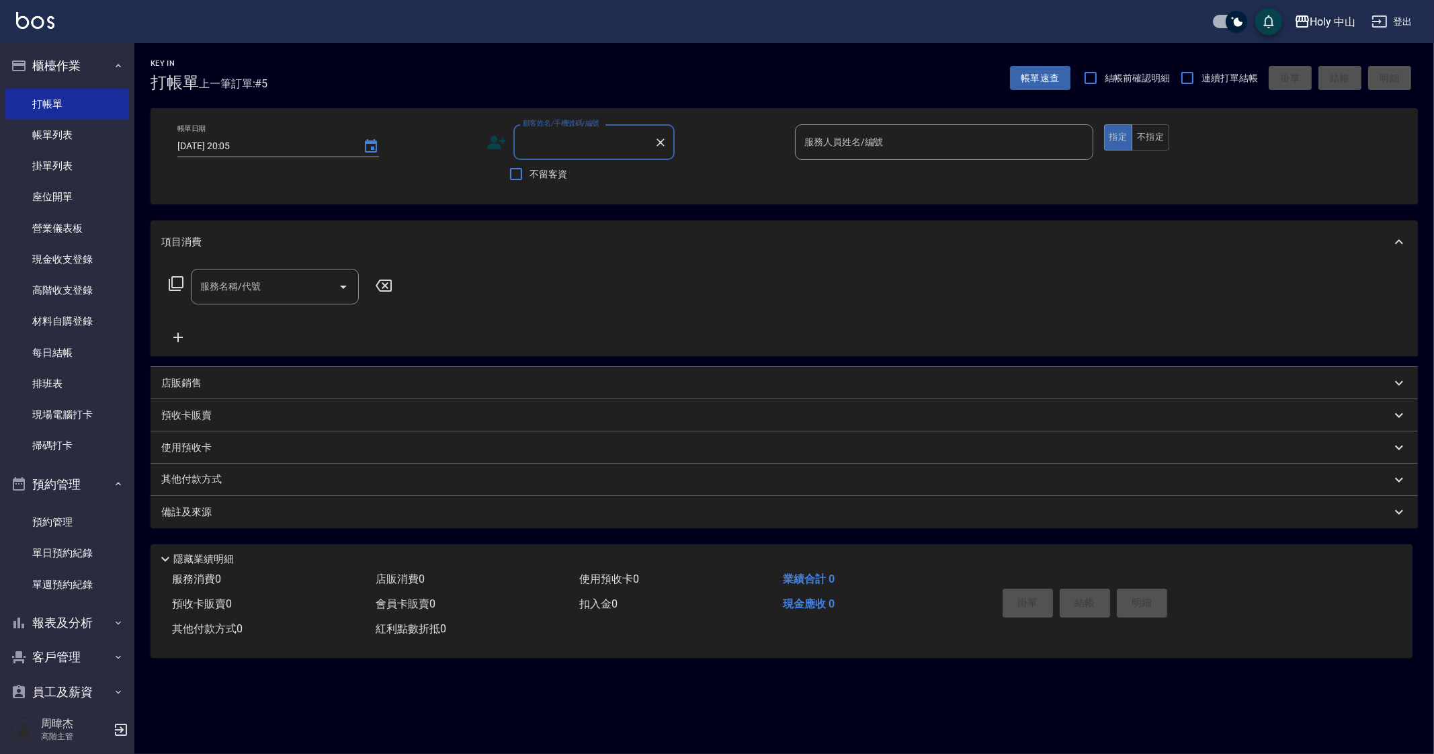
click at [1327, 27] on div "Holy 中山" at bounding box center [1333, 21] width 46 height 17
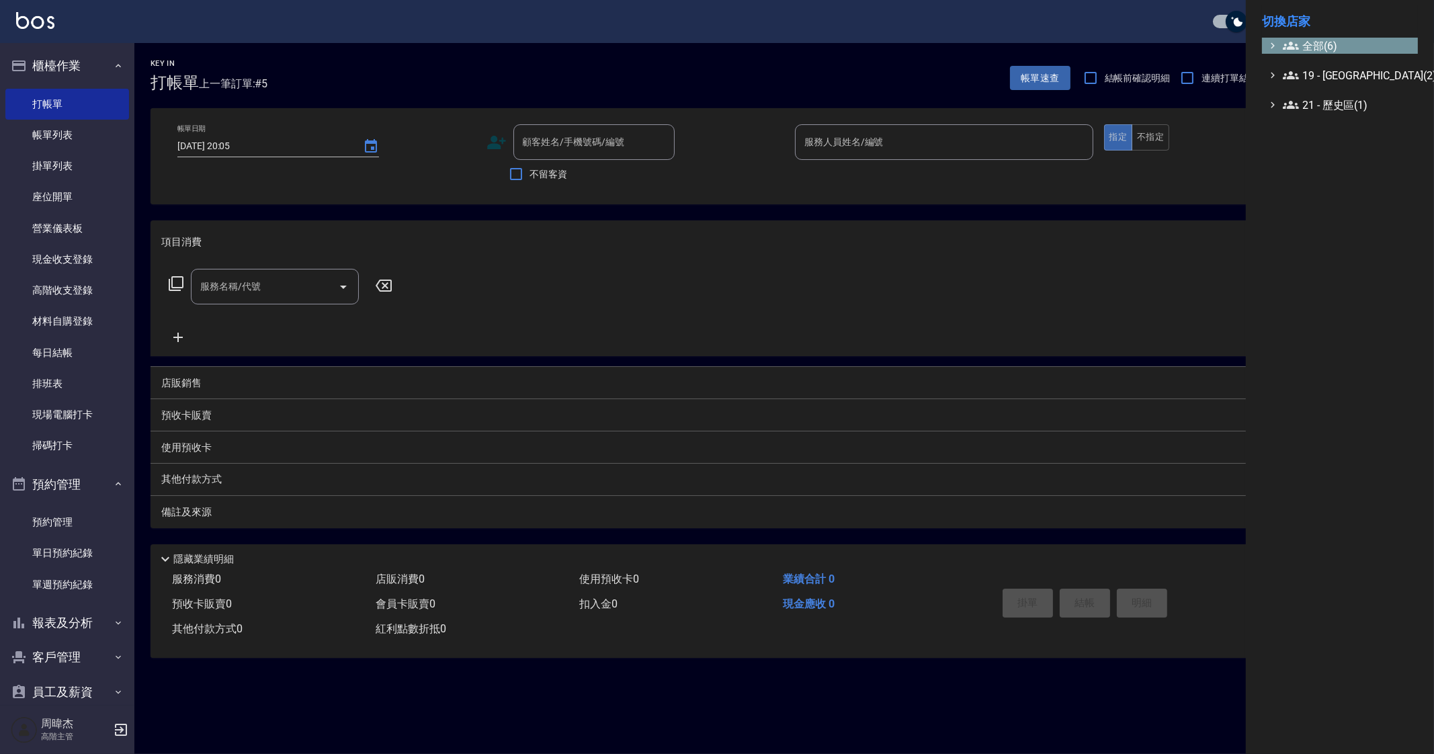
click at [1320, 41] on span "全部(6)" at bounding box center [1348, 46] width 130 height 16
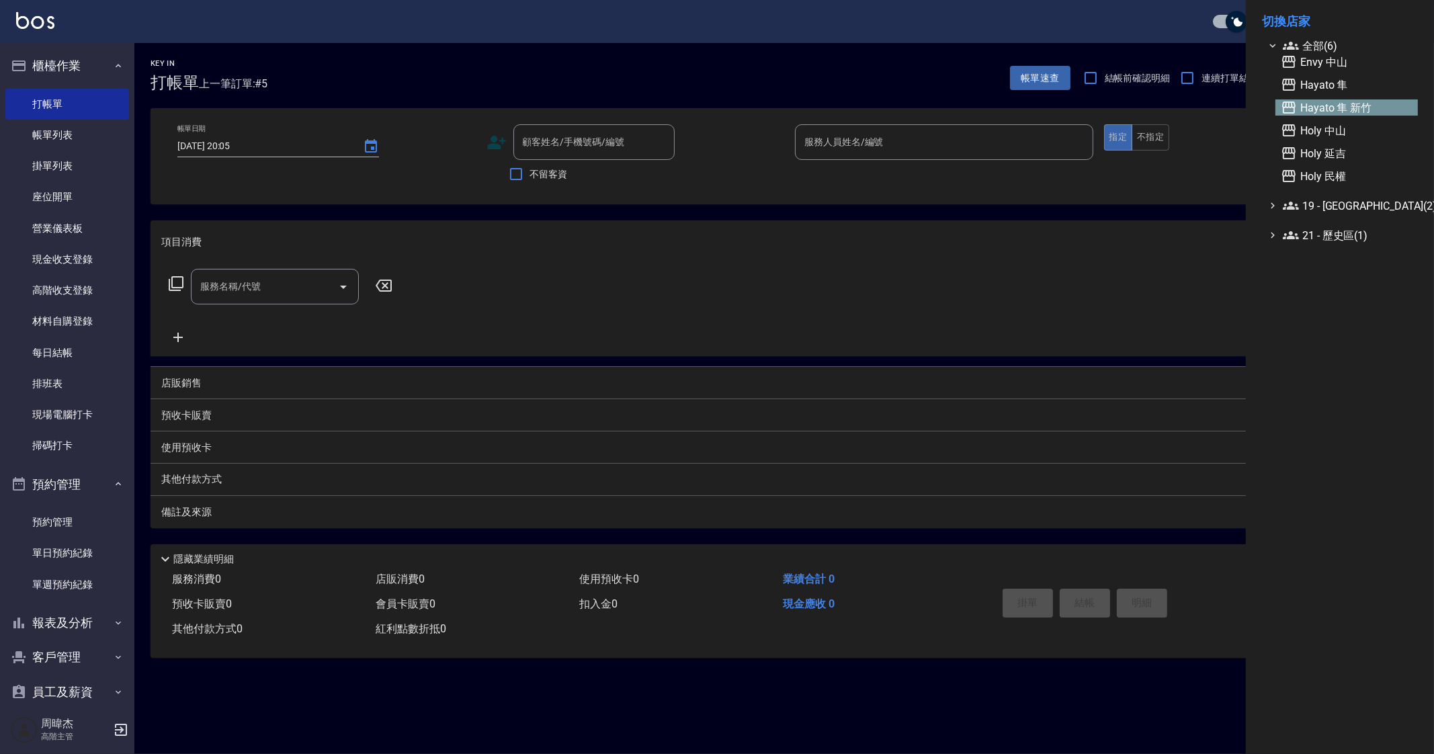
click at [1362, 105] on span "Hayato 隼 新竹" at bounding box center [1347, 107] width 132 height 16
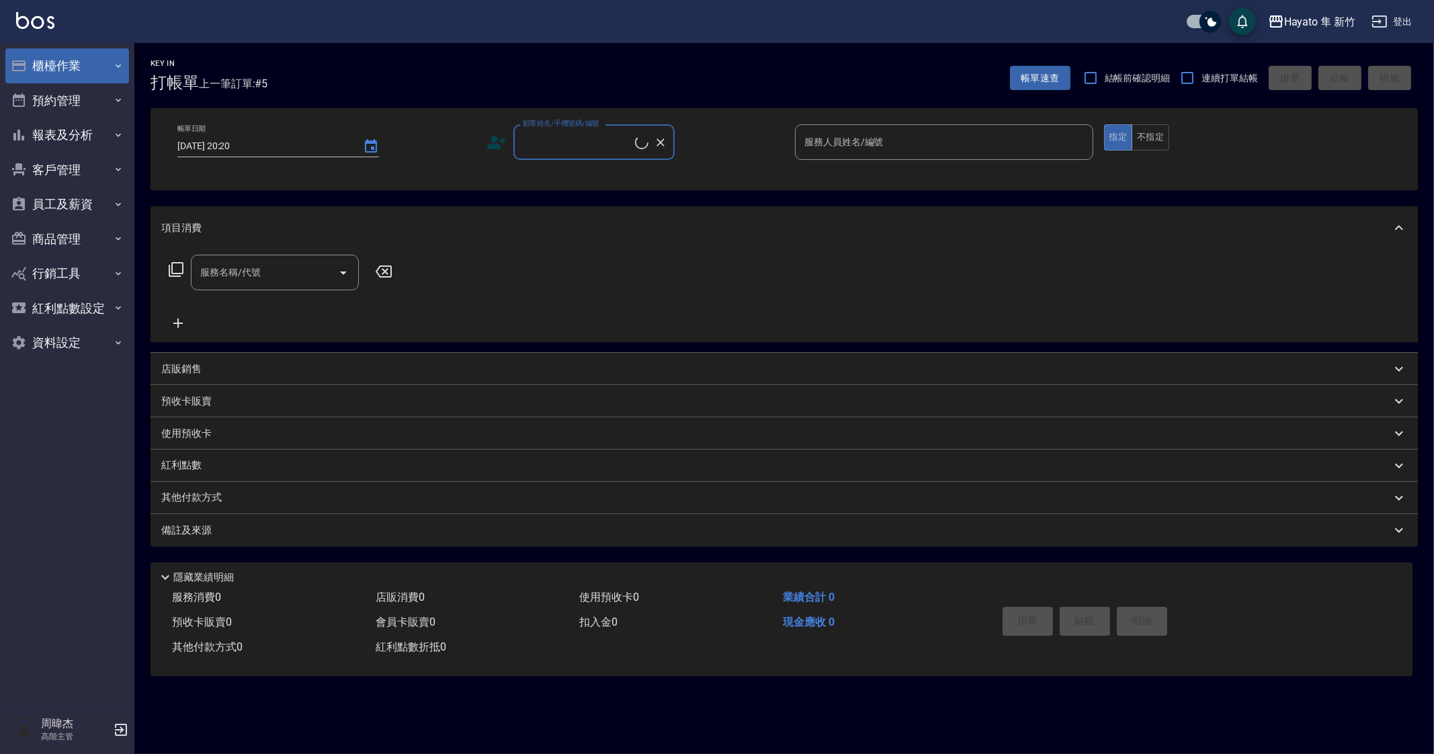
click at [60, 75] on button "櫃檯作業" at bounding box center [67, 65] width 124 height 35
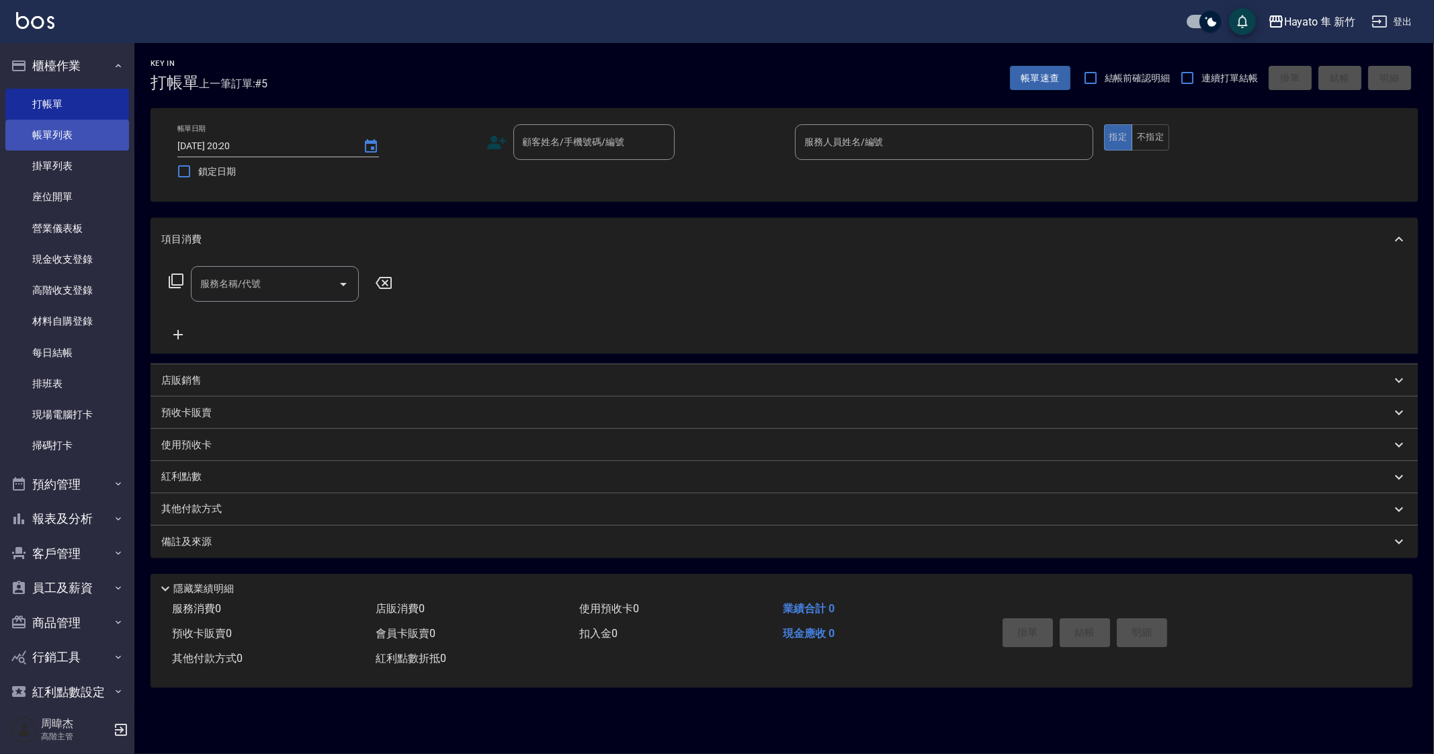
click at [88, 125] on link "帳單列表" at bounding box center [67, 135] width 124 height 31
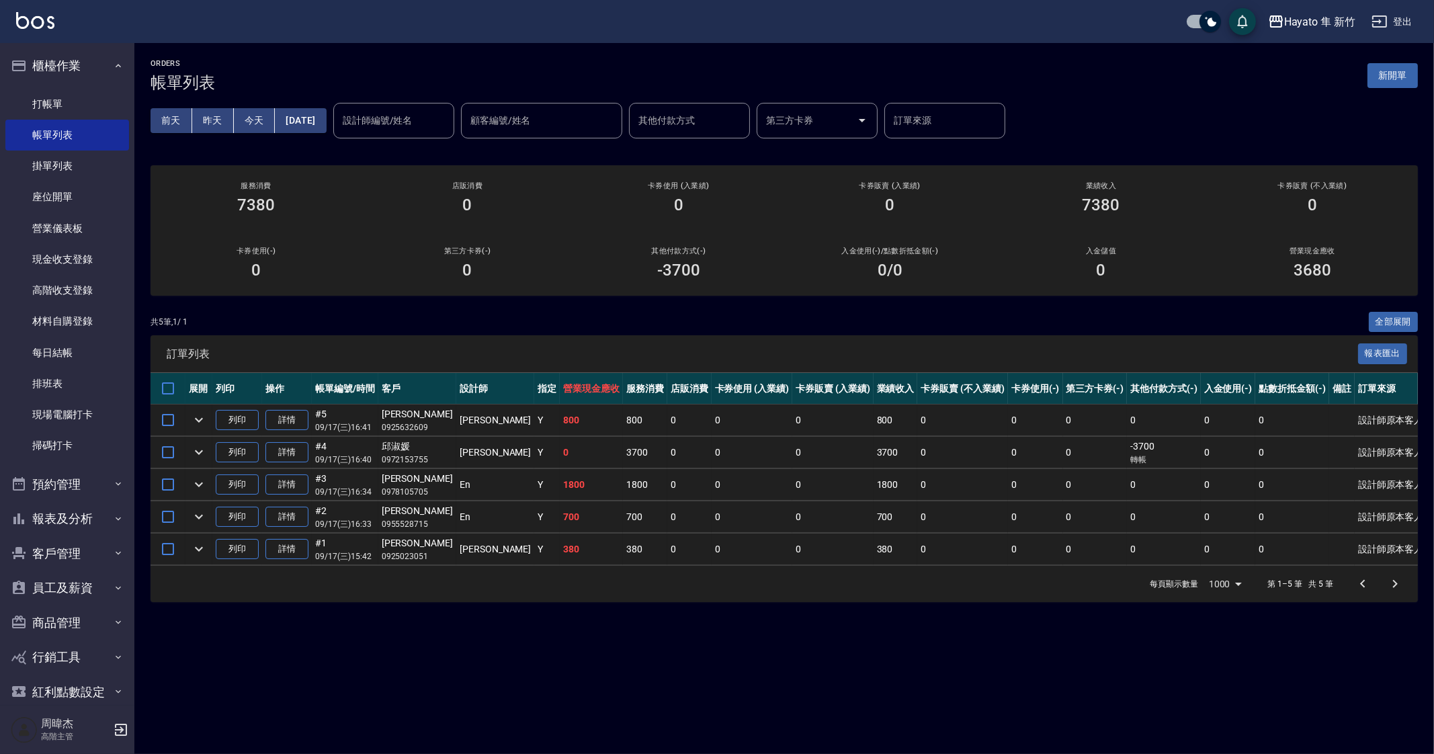
click at [776, 679] on div "ORDERS 帳單列表 新開單 [DATE] [DATE] [DATE] [DATE] 設計師編號/姓名 設計師編號/姓名 顧客編號/姓名 顧客編號/姓名 其…" at bounding box center [717, 377] width 1434 height 754
drag, startPoint x: 776, startPoint y: 679, endPoint x: 808, endPoint y: 630, distance: 58.9
click at [780, 678] on div "ORDERS 帳單列表 新開單 [DATE] [DATE] [DATE] [DATE] 設計師編號/姓名 設計師編號/姓名 顧客編號/姓名 顧客編號/姓名 其…" at bounding box center [717, 377] width 1434 height 754
click at [789, 599] on div "每頁顯示數量 1000 1000 第 1–5 筆 共 5 筆" at bounding box center [783, 584] width 1267 height 36
